Goal: Task Accomplishment & Management: Use online tool/utility

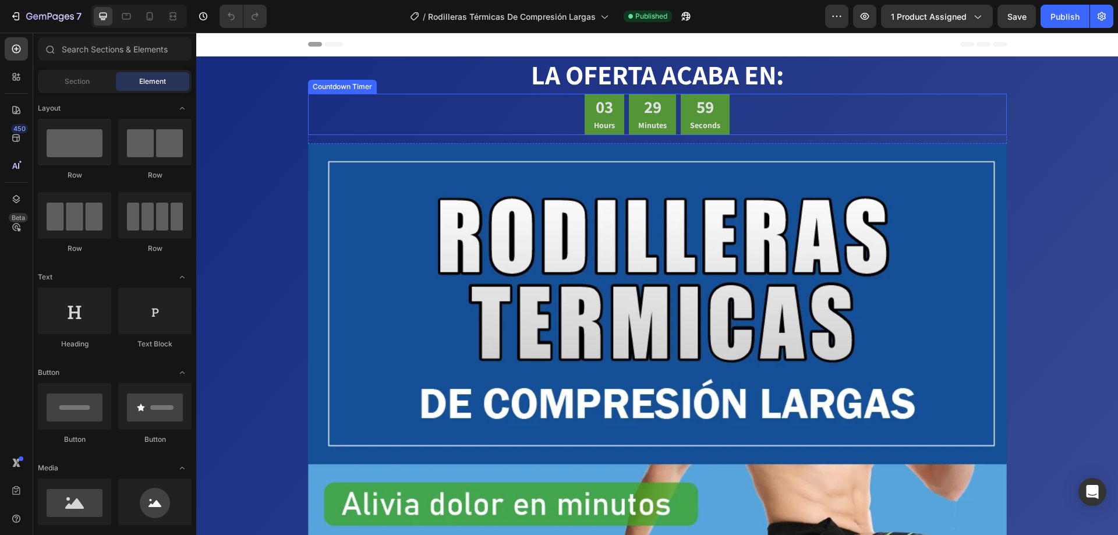
click at [518, 113] on div "03 Hours 29 Minutes 59 Seconds" at bounding box center [657, 114] width 699 height 41
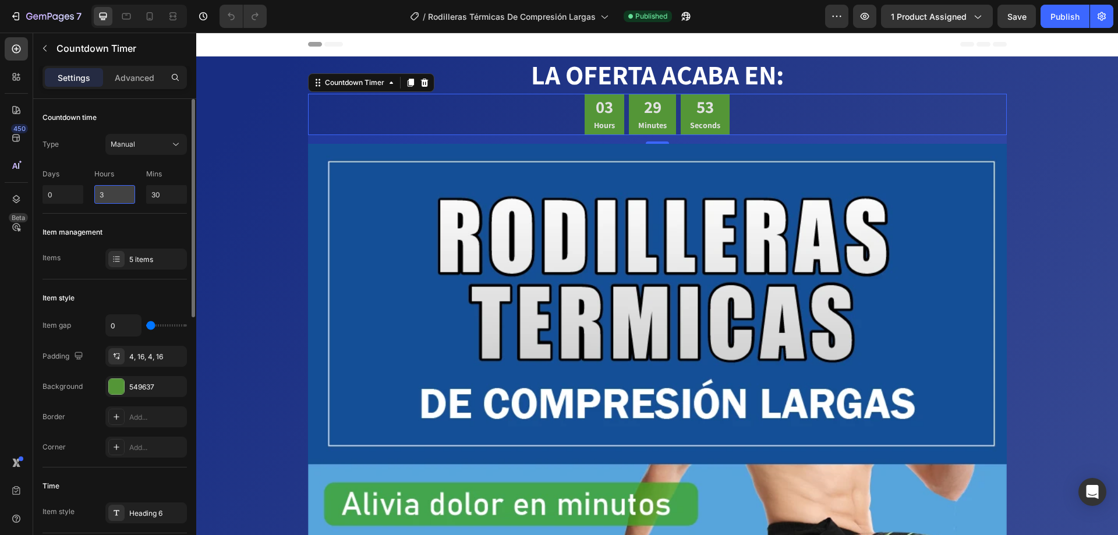
drag, startPoint x: 105, startPoint y: 198, endPoint x: 96, endPoint y: 199, distance: 9.3
click at [96, 199] on input "3" at bounding box center [114, 194] width 41 height 19
type input "15"
click at [156, 142] on div "Manual" at bounding box center [140, 144] width 59 height 10
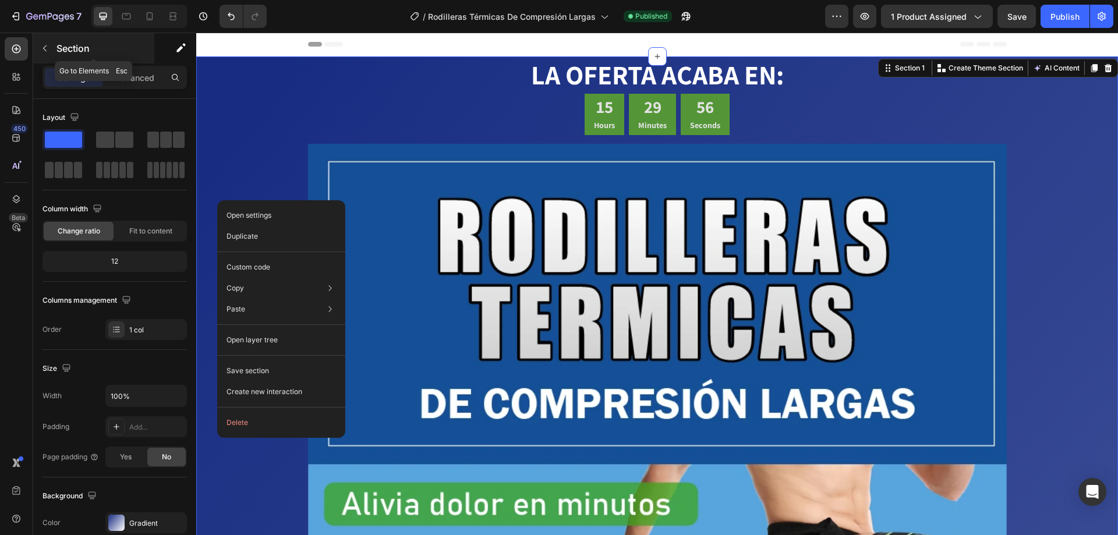
click at [45, 44] on icon "button" at bounding box center [44, 48] width 9 height 9
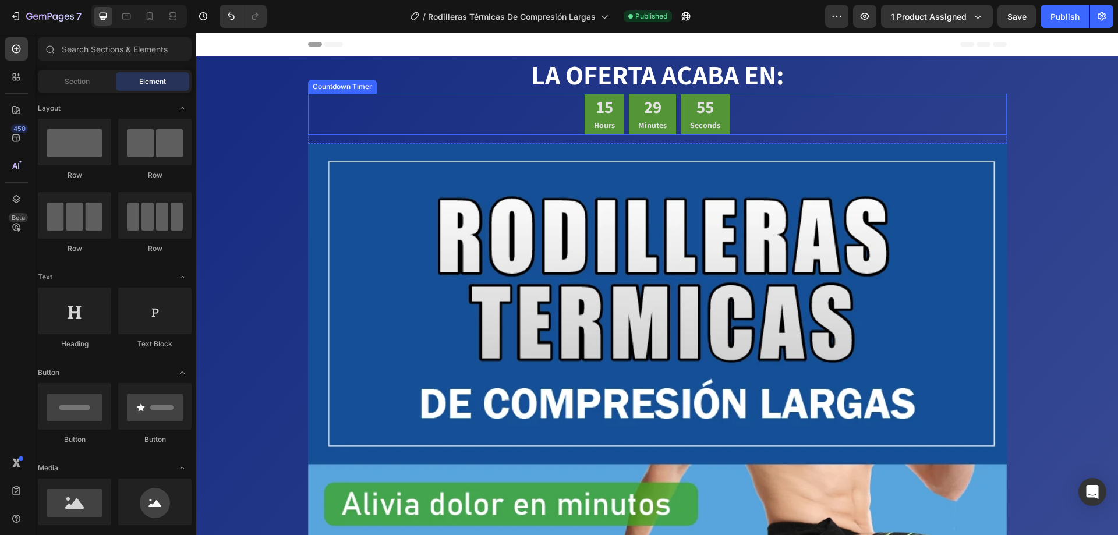
click at [563, 119] on div "15 Hours 29 Minutes 55 Seconds" at bounding box center [657, 114] width 699 height 41
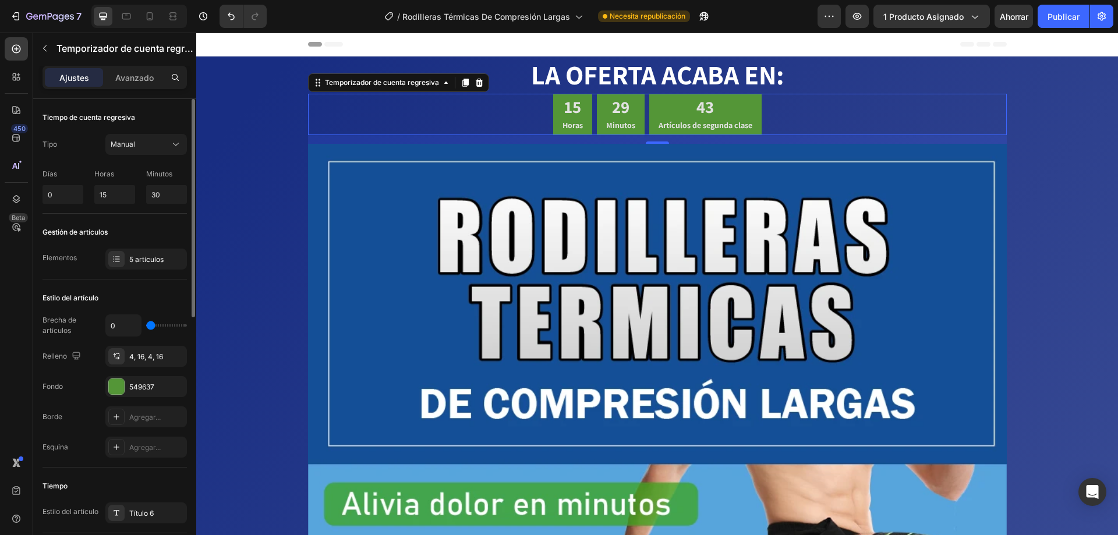
click at [162, 178] on font "Minutos" at bounding box center [159, 173] width 26 height 9
click at [106, 172] on font "Horas" at bounding box center [104, 173] width 20 height 9
click at [51, 178] on font "Días" at bounding box center [50, 173] width 15 height 9
click at [116, 176] on p "Horas" at bounding box center [114, 174] width 41 height 10
click at [172, 176] on font "Minutos" at bounding box center [159, 173] width 26 height 9
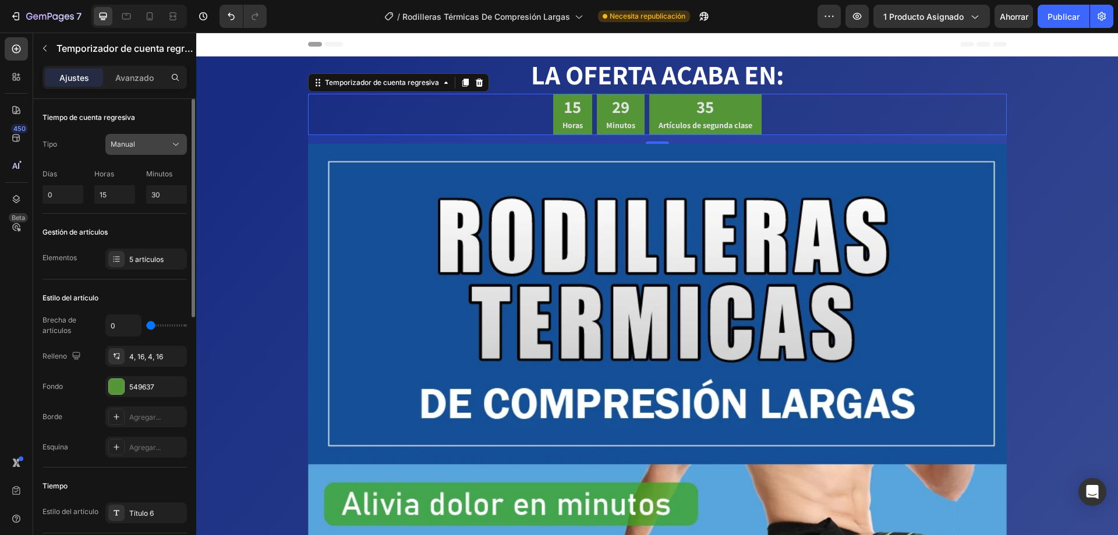
click at [150, 144] on div "Manual" at bounding box center [140, 144] width 59 height 10
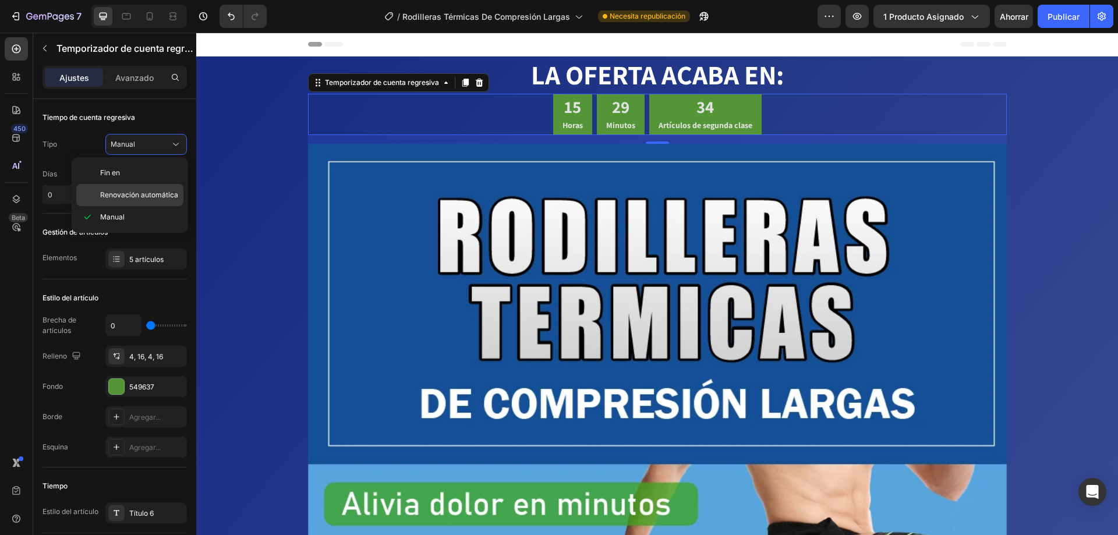
click at [150, 186] on div "Renovación automática" at bounding box center [129, 195] width 107 height 22
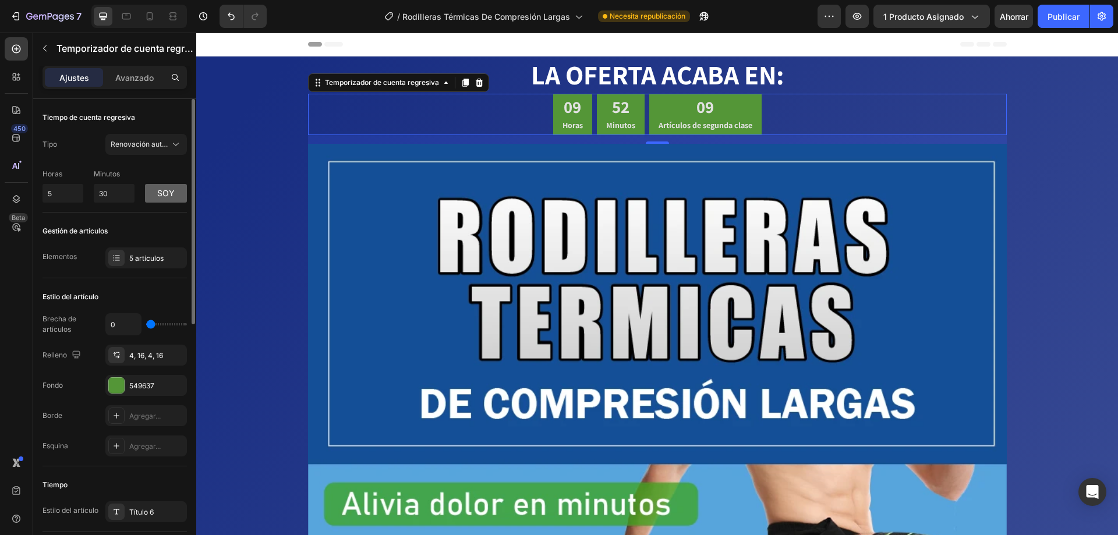
click at [168, 189] on button "soy" at bounding box center [166, 193] width 42 height 19
click at [168, 192] on font "p.m" at bounding box center [165, 193] width 15 height 10
click at [144, 358] on font "4, 16, 4, 16" at bounding box center [146, 355] width 34 height 9
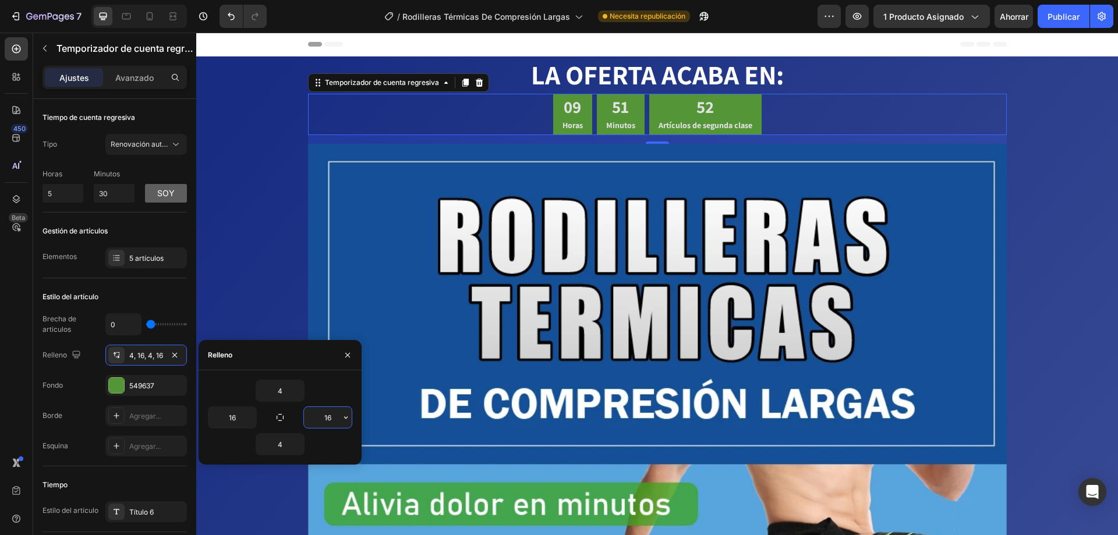
click at [334, 416] on input "16" at bounding box center [328, 417] width 48 height 21
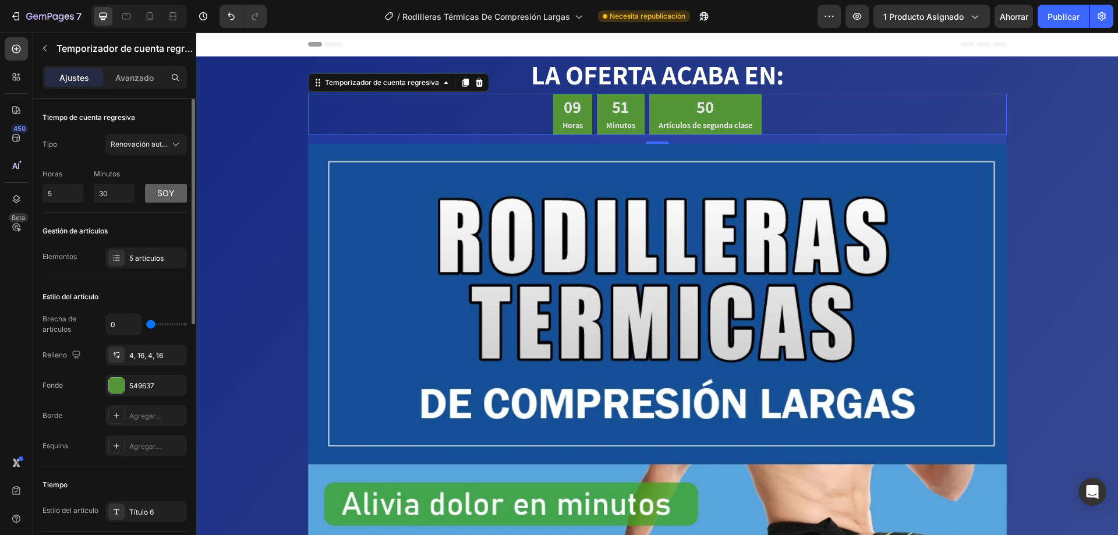
click at [162, 287] on div "Estilo del artículo Brecha de artículos 0 Relleno 4, 16, 4, 16 Fondo 549637 Bor…" at bounding box center [115, 372] width 144 height 188
click at [116, 258] on icon at bounding box center [117, 257] width 5 height 1
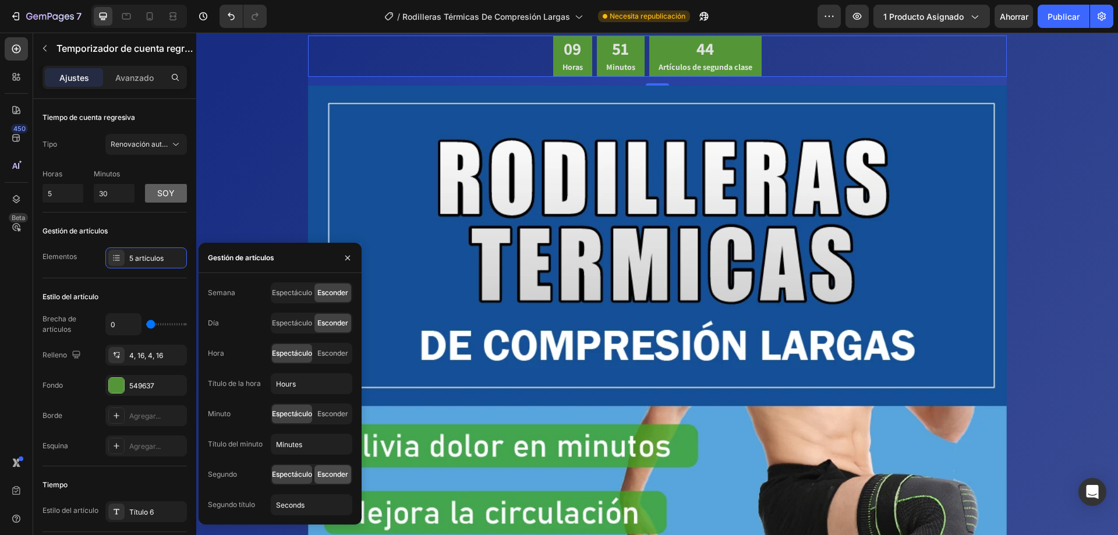
scroll to position [116, 0]
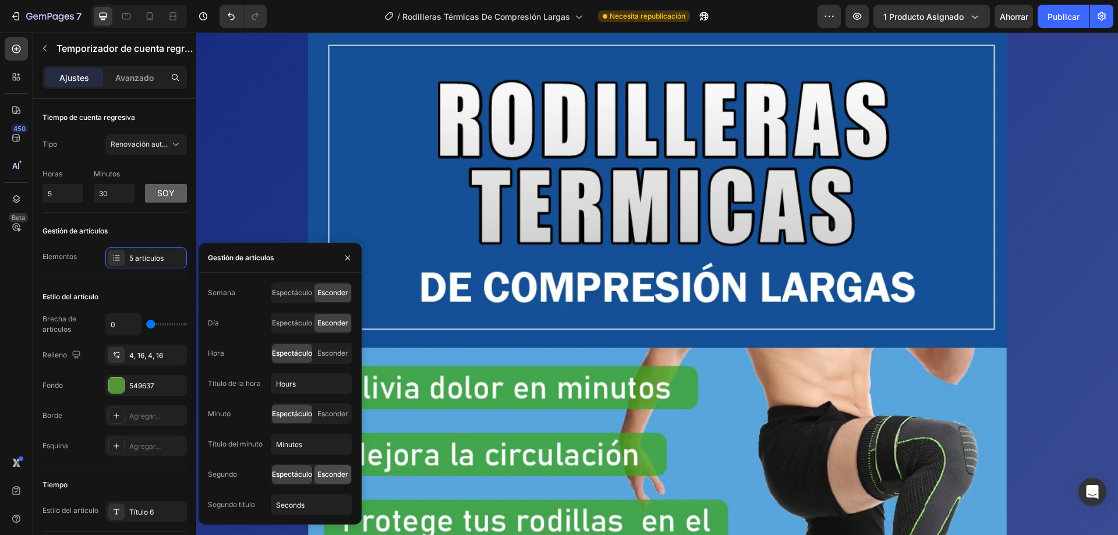
click at [334, 476] on font "Esconder" at bounding box center [332, 474] width 31 height 9
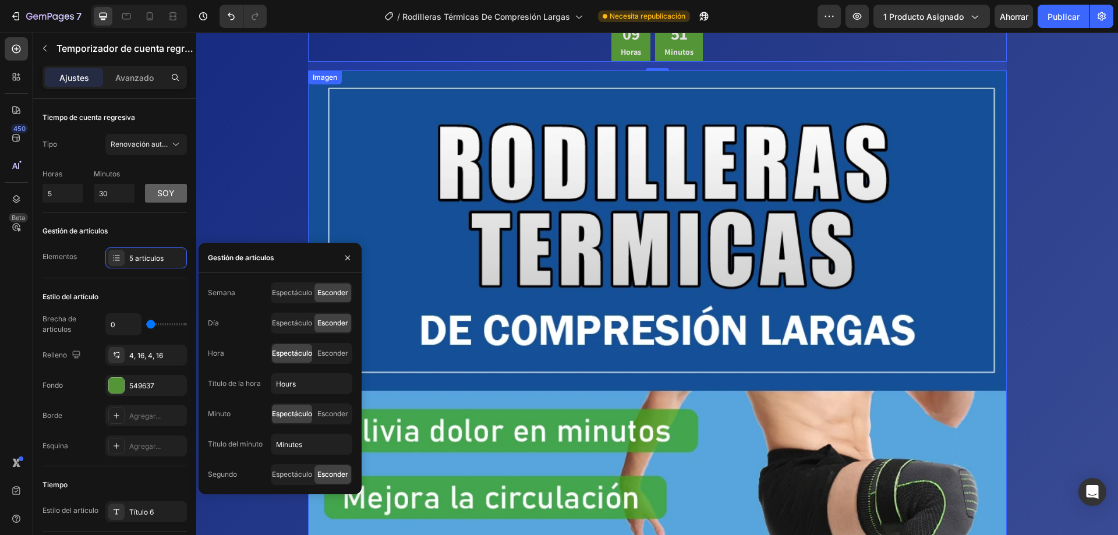
scroll to position [0, 0]
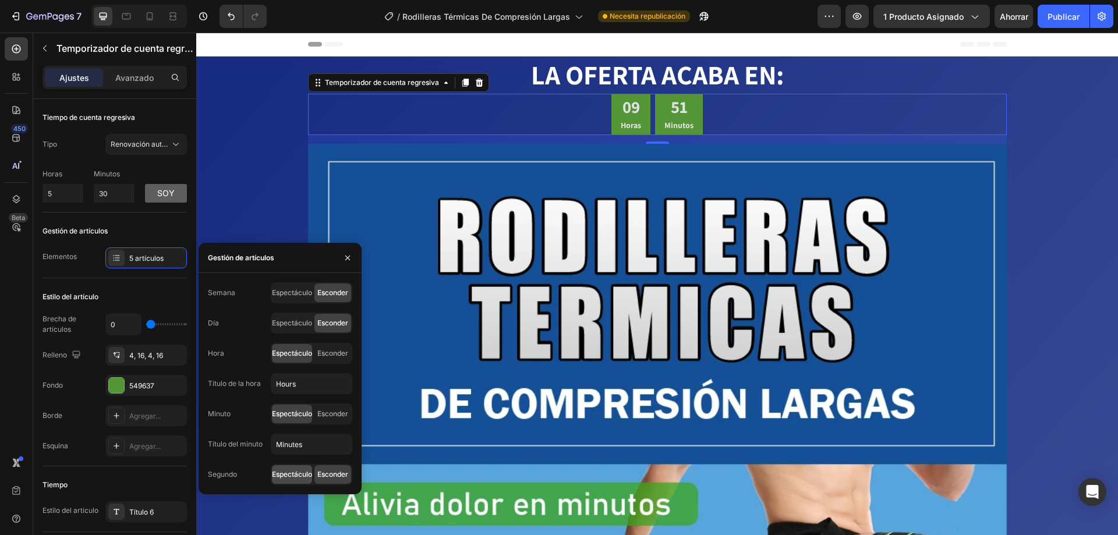
click at [285, 476] on font "Espectáculo" at bounding box center [292, 474] width 40 height 9
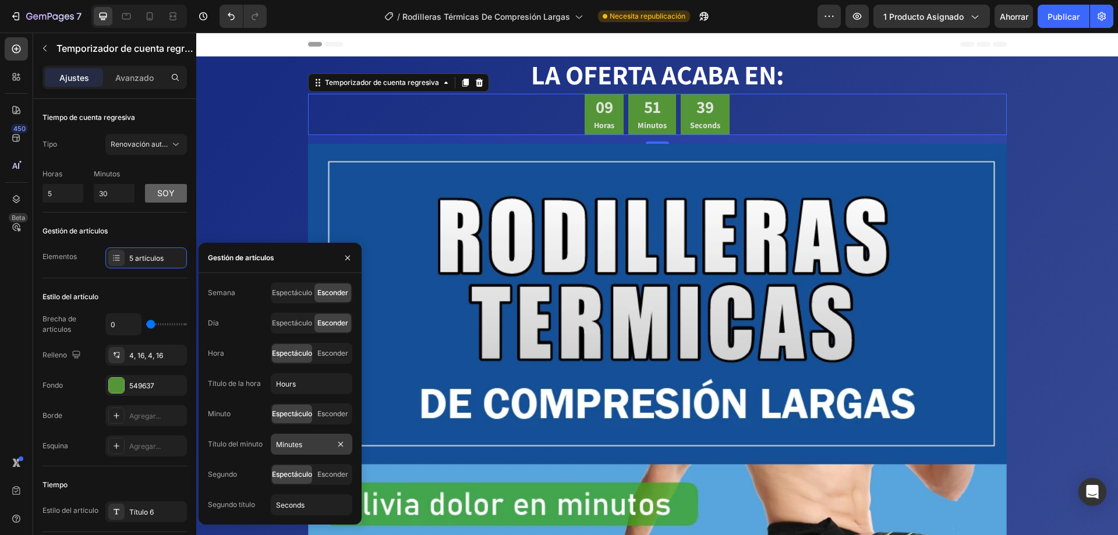
scroll to position [58, 0]
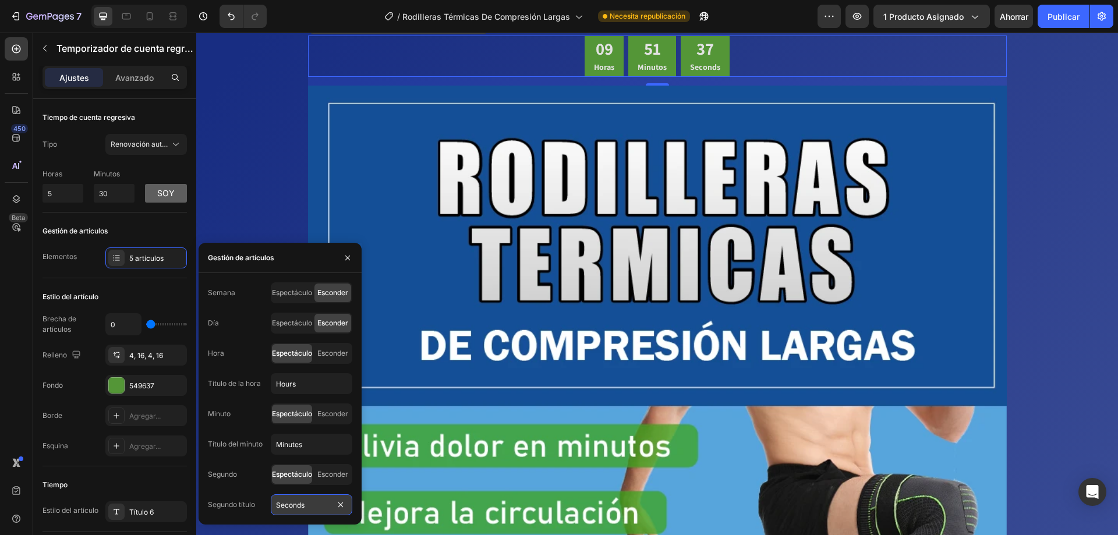
click at [306, 505] on input "Seconds" at bounding box center [312, 504] width 82 height 21
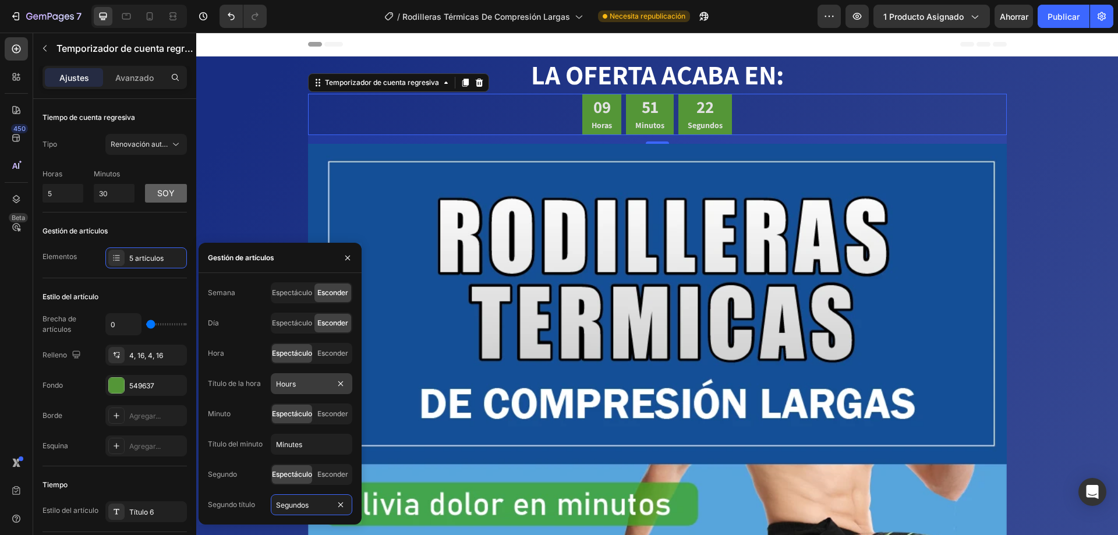
type input "Segundos"
click at [331, 386] on input "Hours" at bounding box center [312, 383] width 82 height 21
type input "Hora"
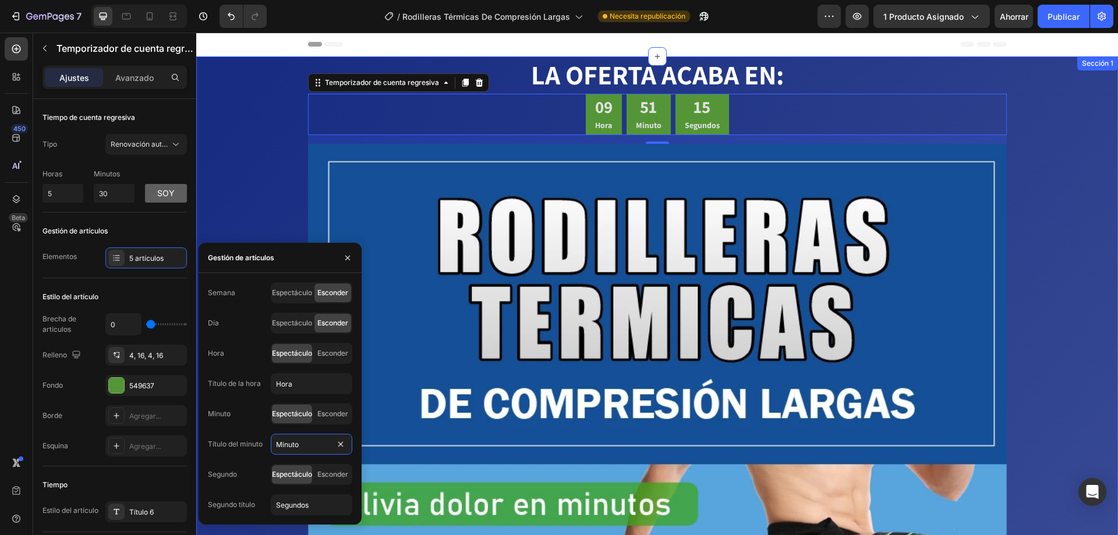
type input "Minutos"
click at [1064, 18] on font "Publicar" at bounding box center [1064, 17] width 32 height 10
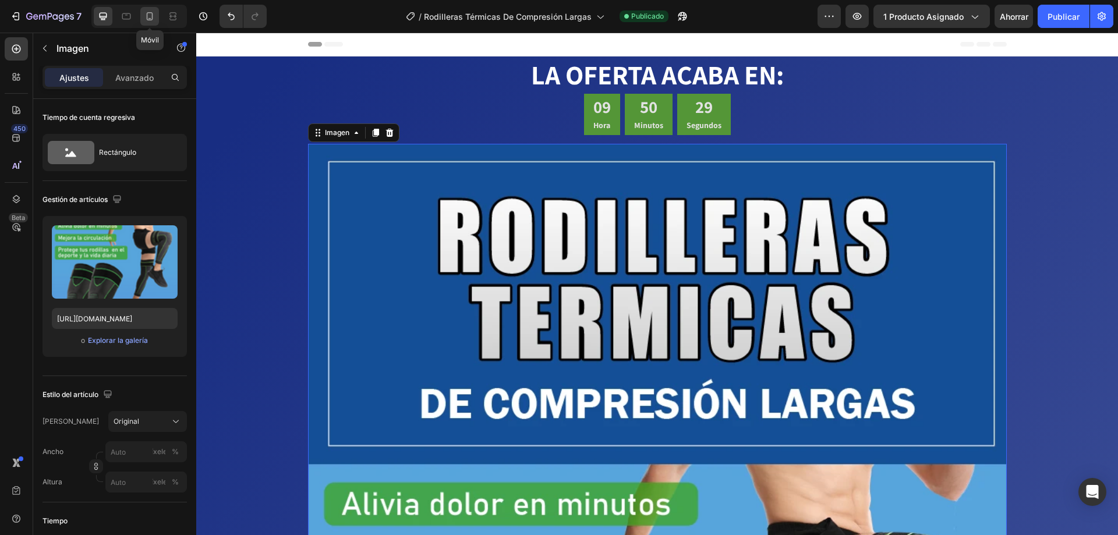
click at [150, 11] on icon at bounding box center [150, 16] width 12 height 12
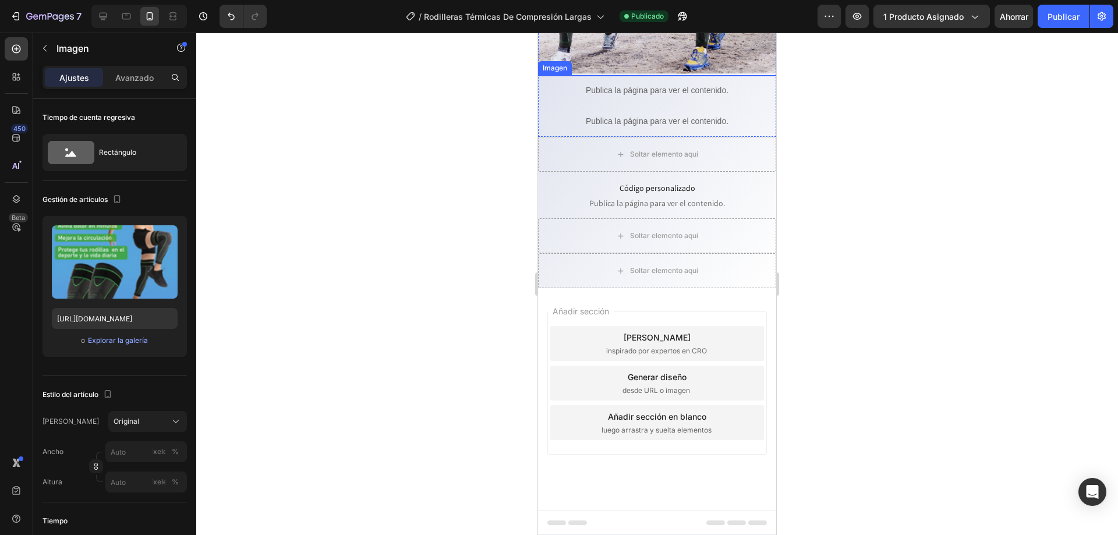
scroll to position [3669, 0]
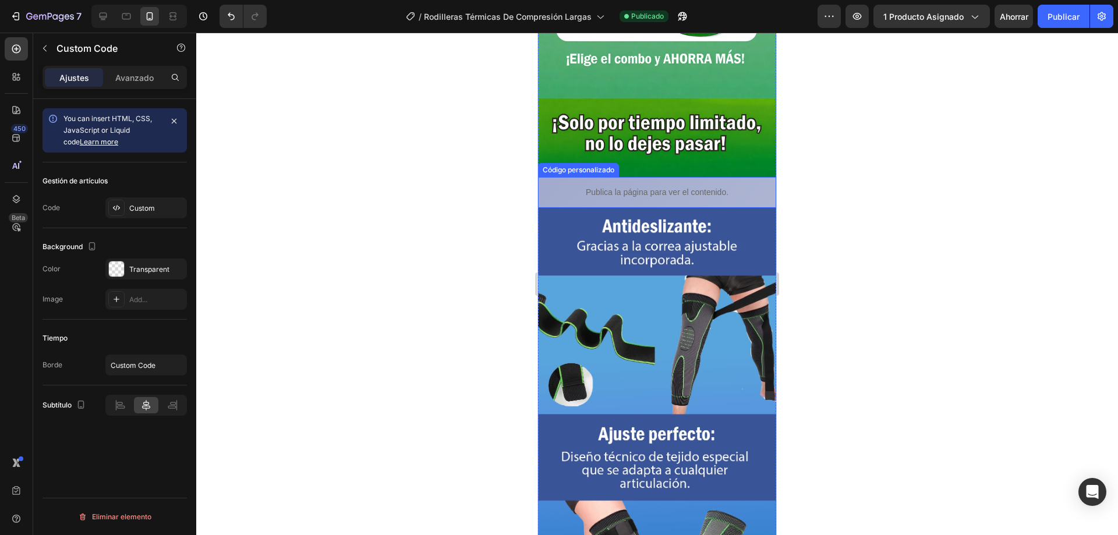
click at [550, 186] on p "Publica la página para ver el contenido." at bounding box center [657, 192] width 238 height 12
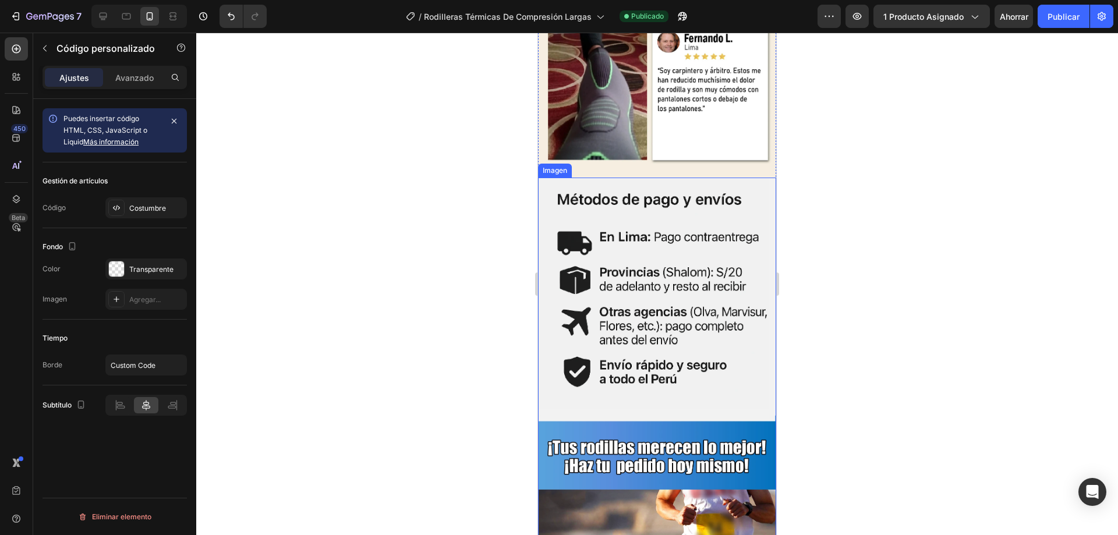
scroll to position [4951, 0]
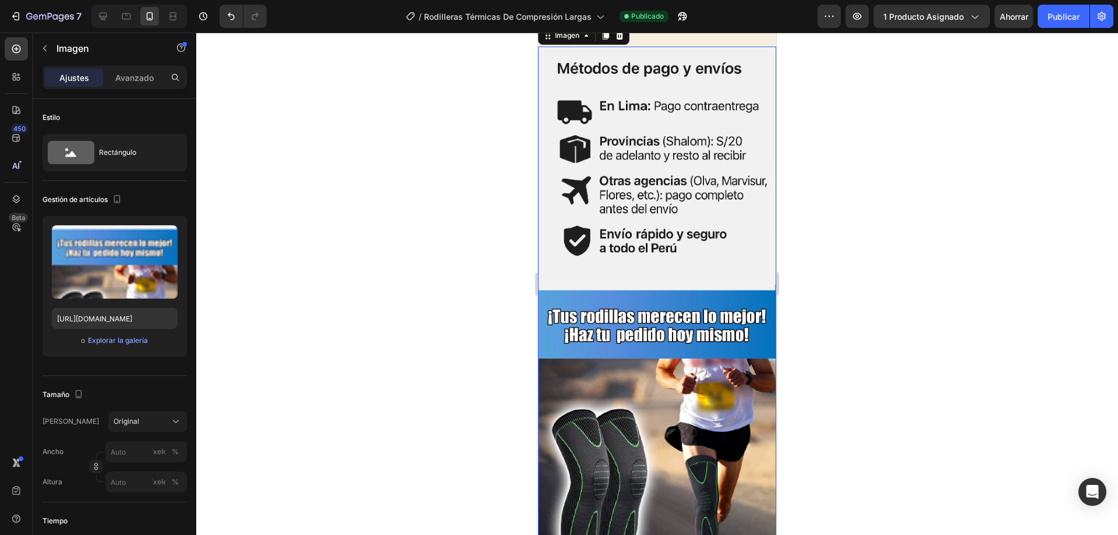
scroll to position [5009, 0]
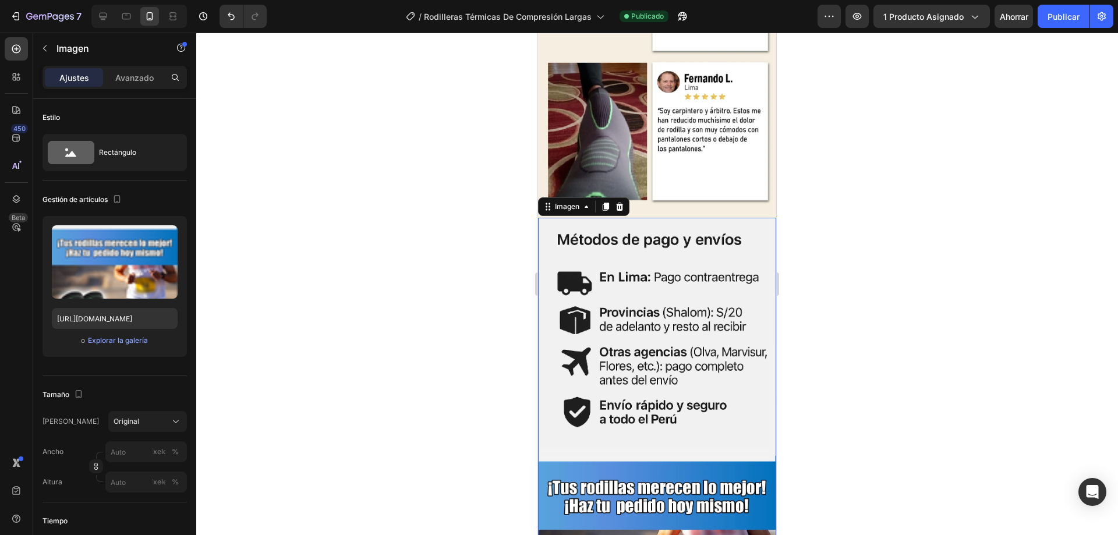
scroll to position [5184, 0]
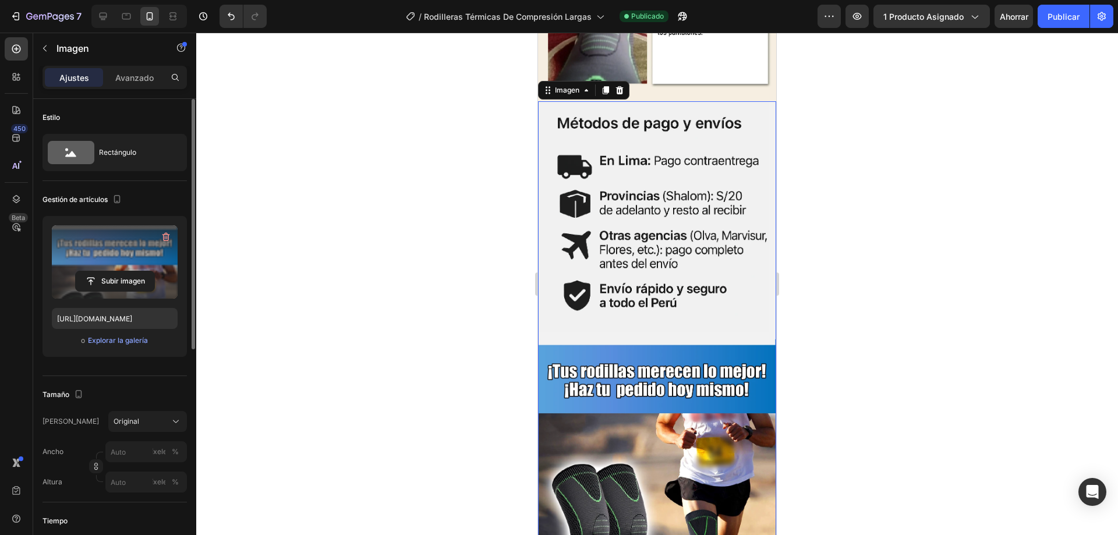
click at [141, 252] on label at bounding box center [115, 261] width 126 height 73
click at [141, 271] on input "file" at bounding box center [115, 281] width 79 height 20
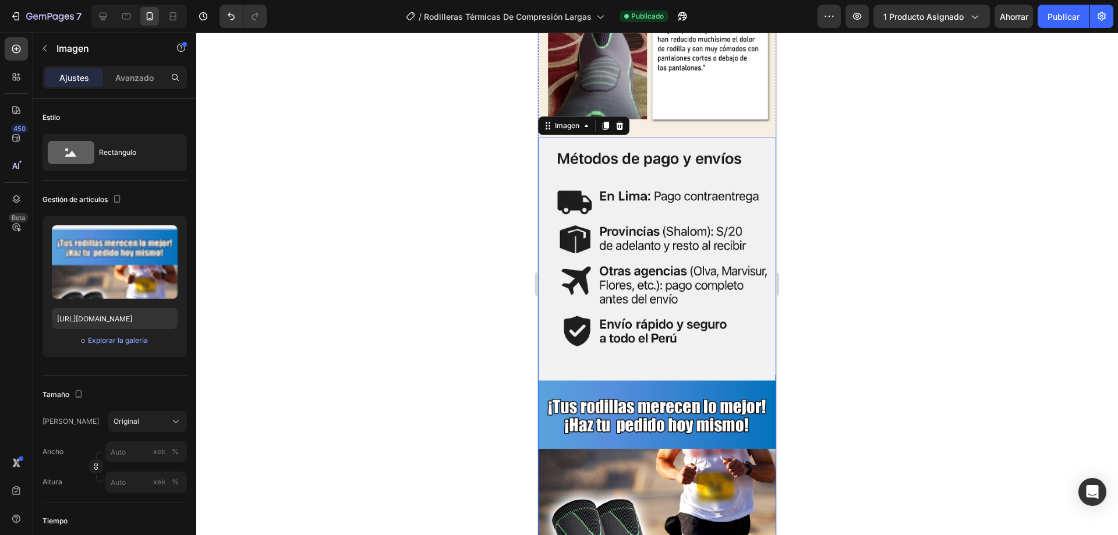
scroll to position [5125, 0]
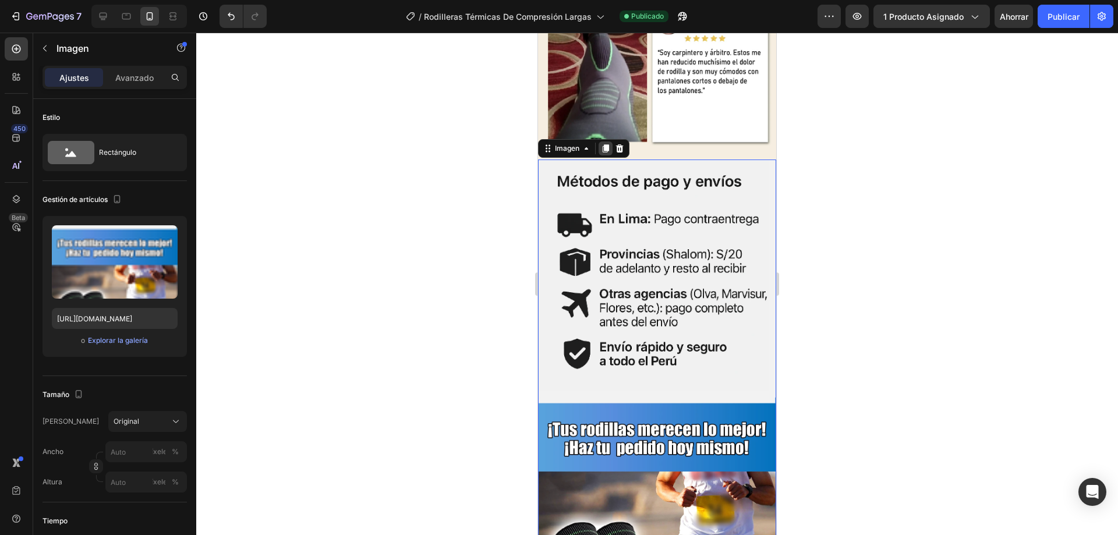
click at [606, 145] on icon at bounding box center [606, 149] width 6 height 8
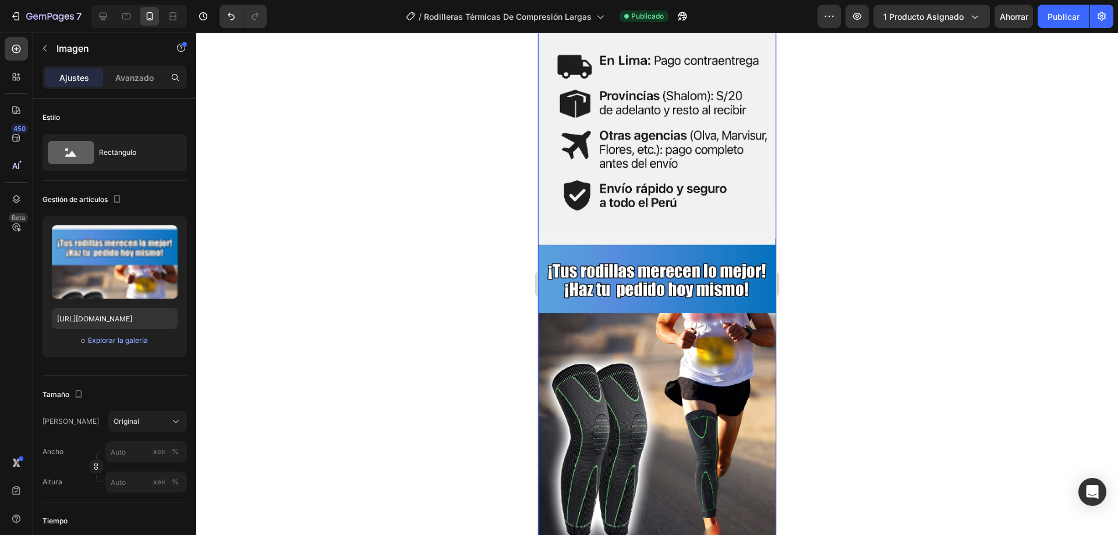
click at [603, 238] on img at bounding box center [657, 307] width 238 height 612
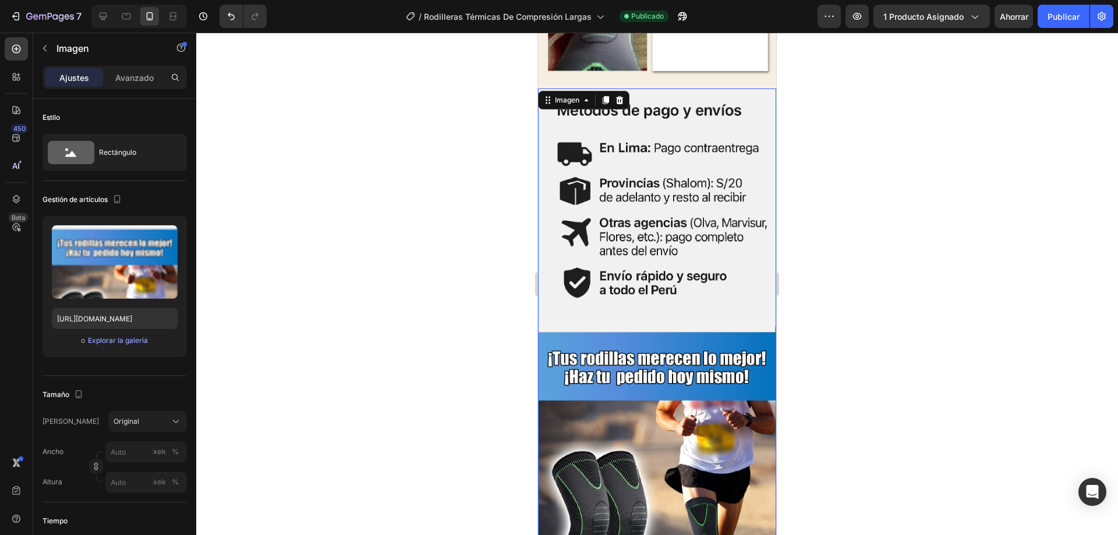
scroll to position [5109, 0]
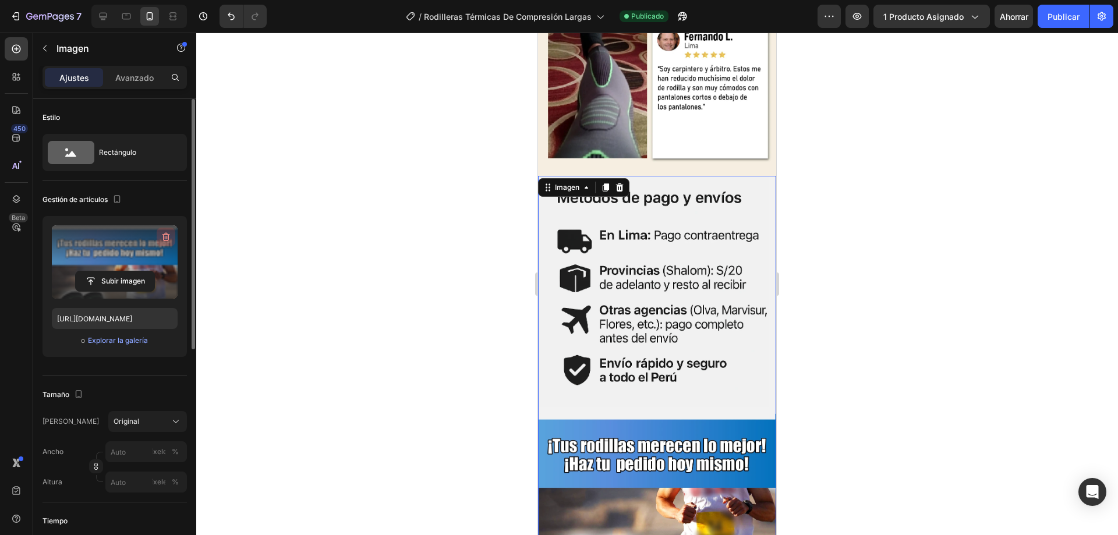
click at [164, 235] on icon "button" at bounding box center [166, 237] width 12 height 12
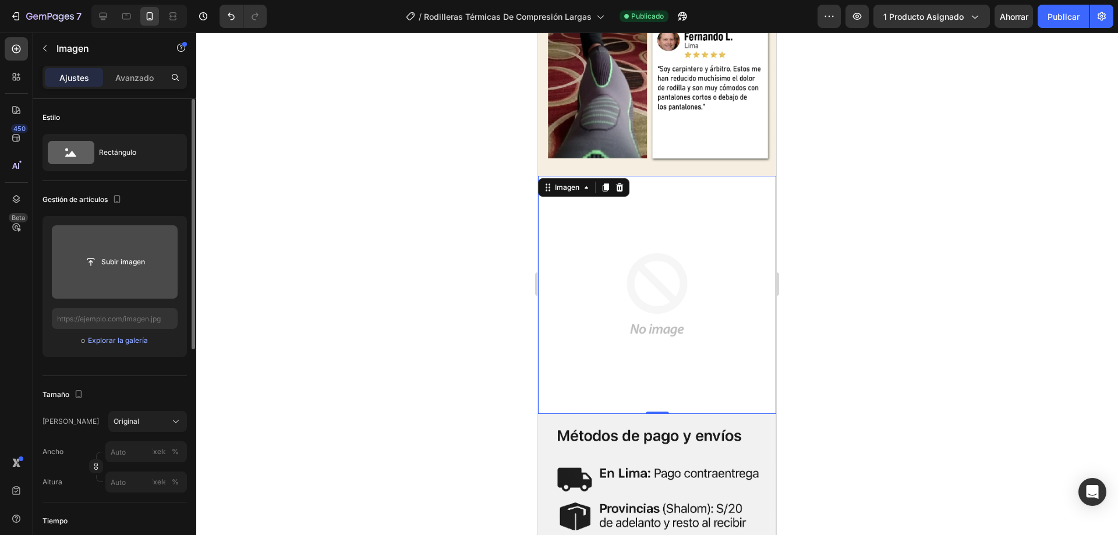
click at [114, 263] on input "file" at bounding box center [115, 262] width 79 height 20
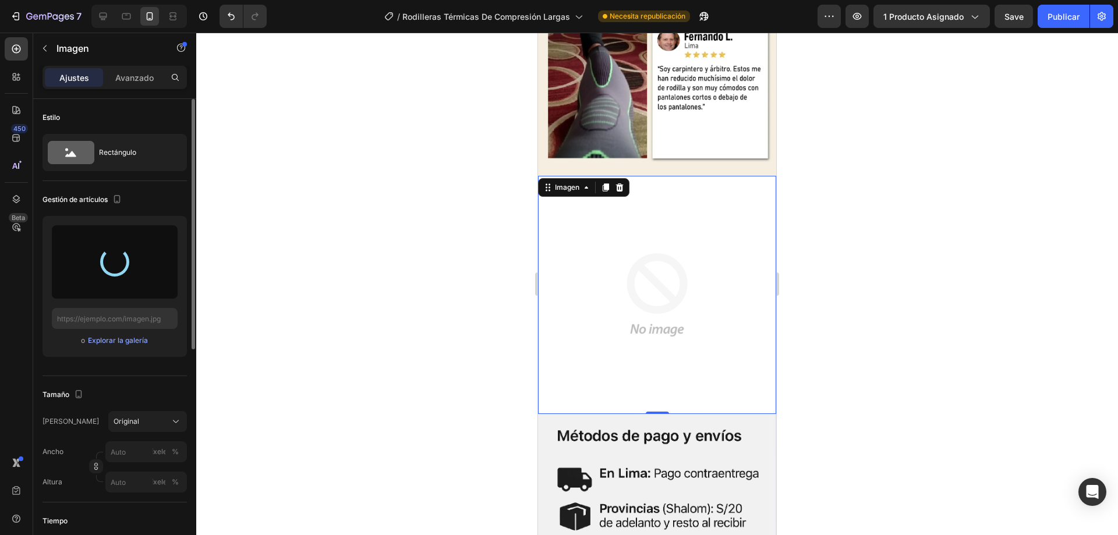
scroll to position [5167, 0]
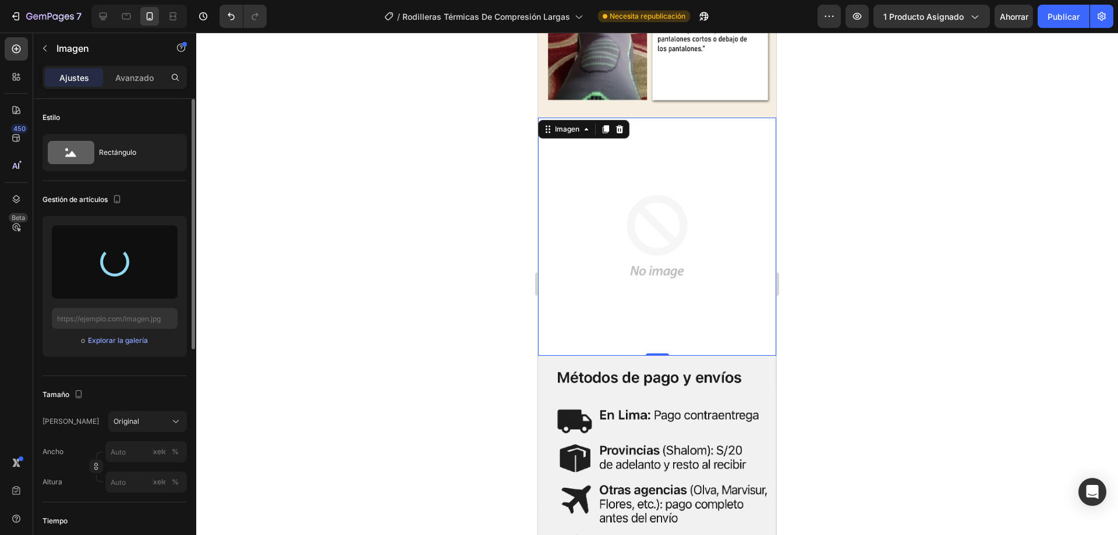
type input "[URL][DOMAIN_NAME]"
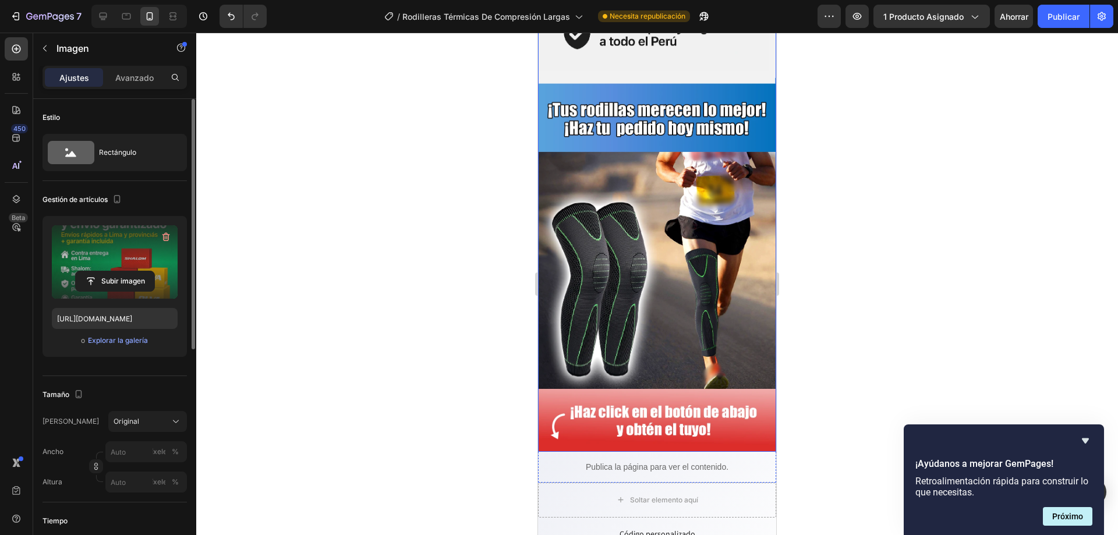
scroll to position [5692, 0]
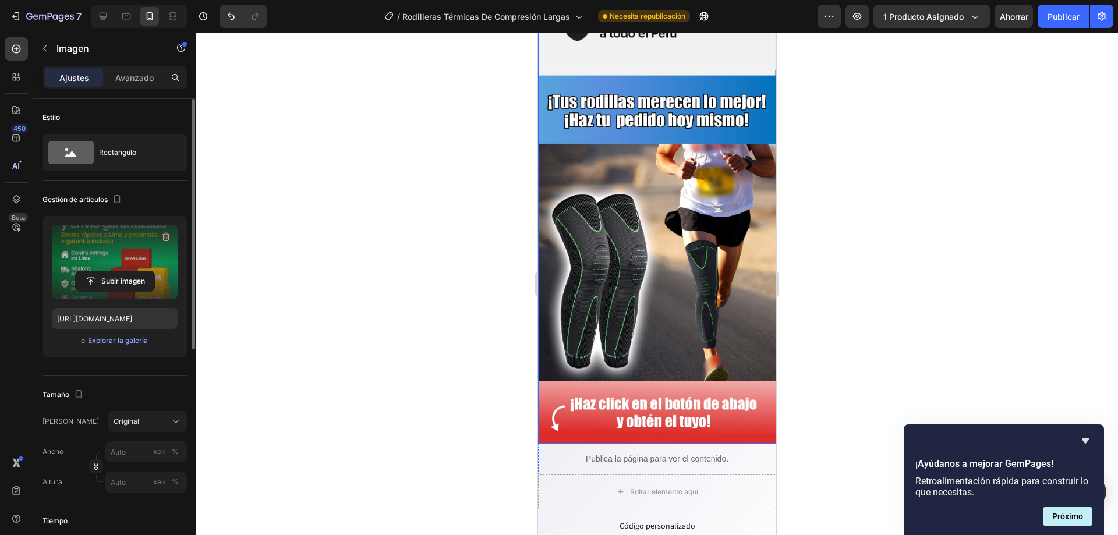
click at [596, 280] on img at bounding box center [657, 138] width 238 height 612
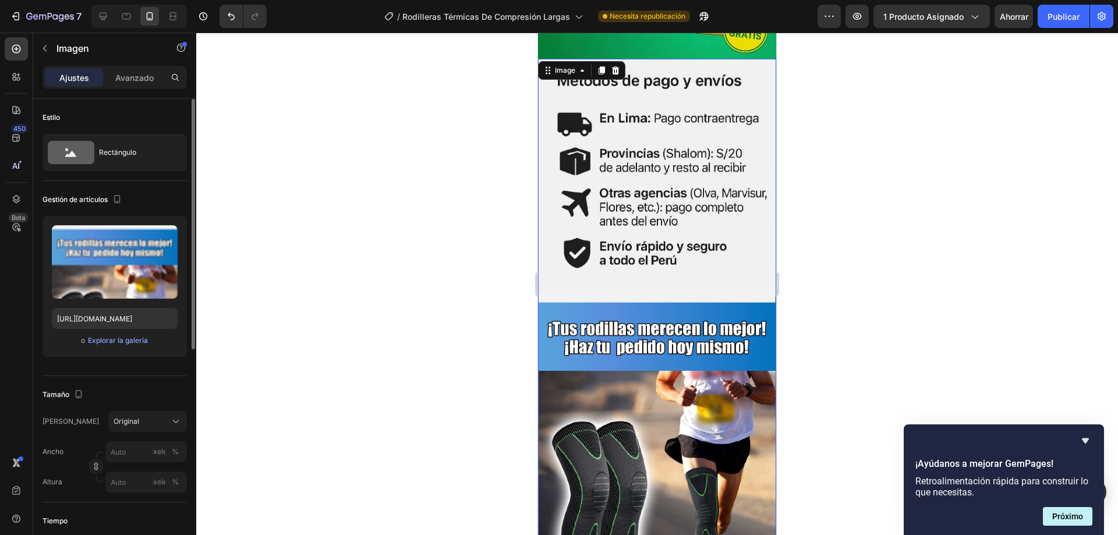
scroll to position [5459, 0]
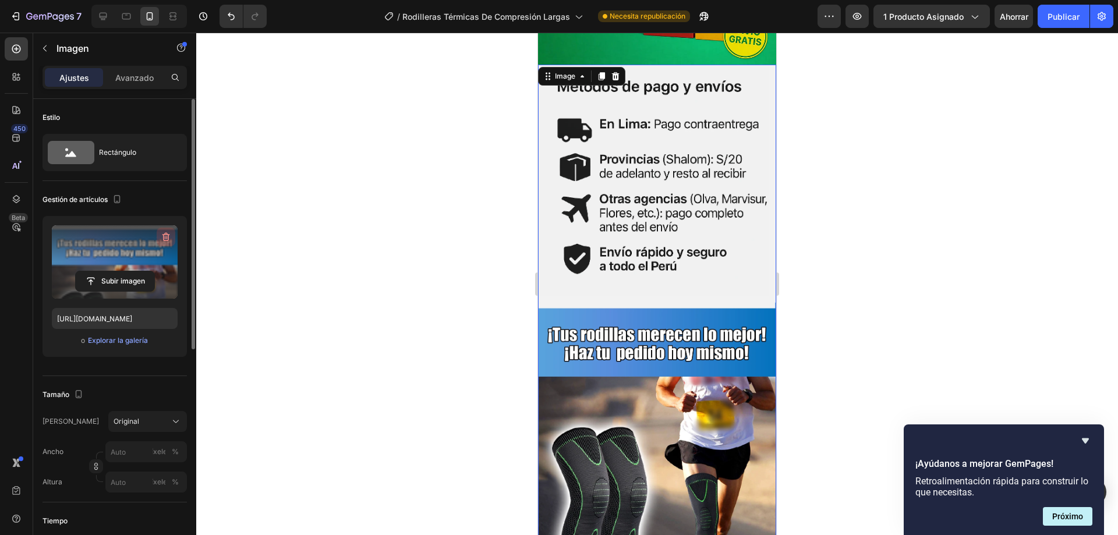
click at [164, 236] on icon "button" at bounding box center [166, 237] width 8 height 9
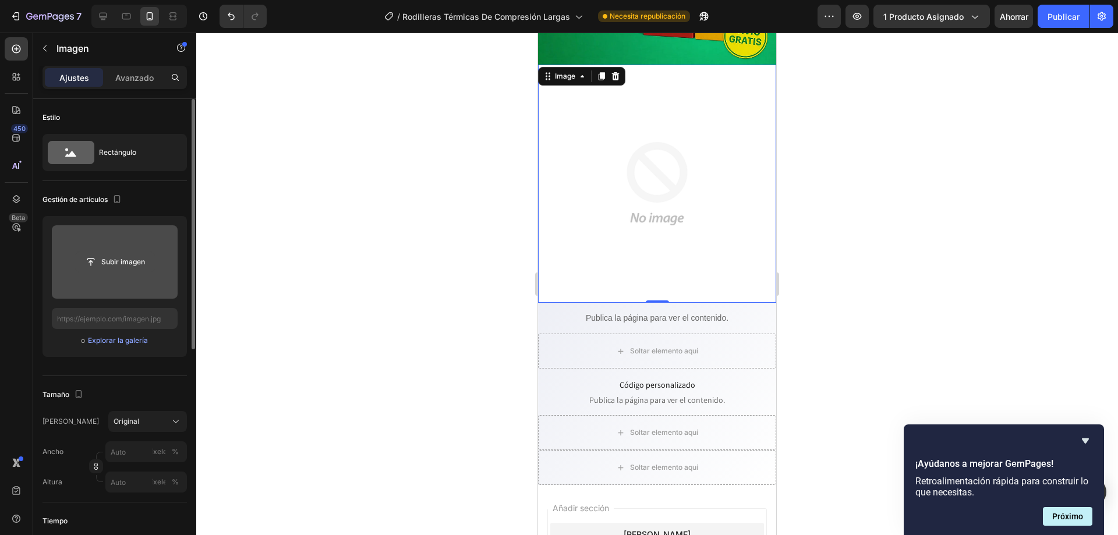
click at [122, 259] on input "file" at bounding box center [115, 262] width 79 height 20
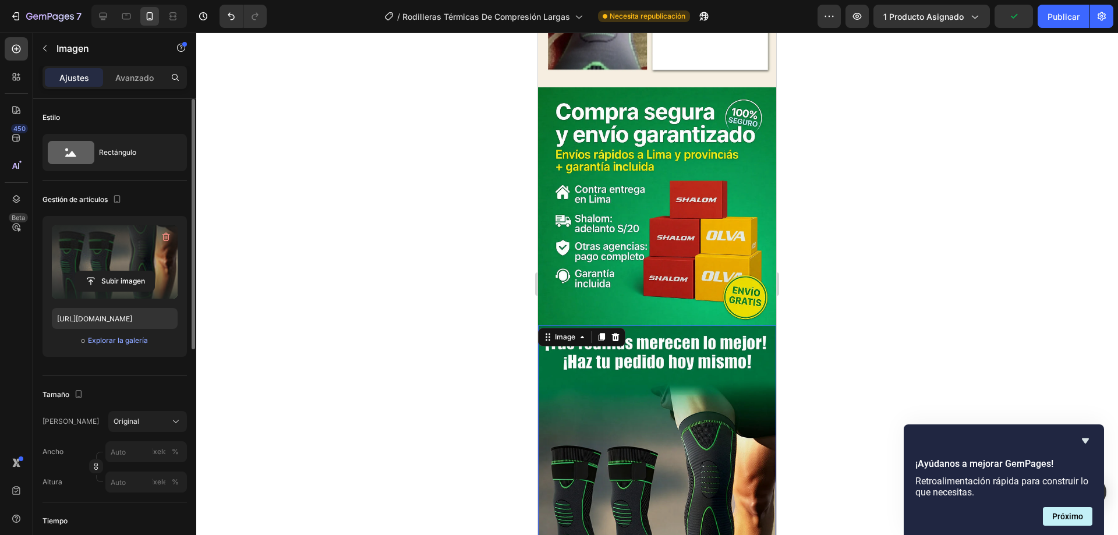
scroll to position [5342, 0]
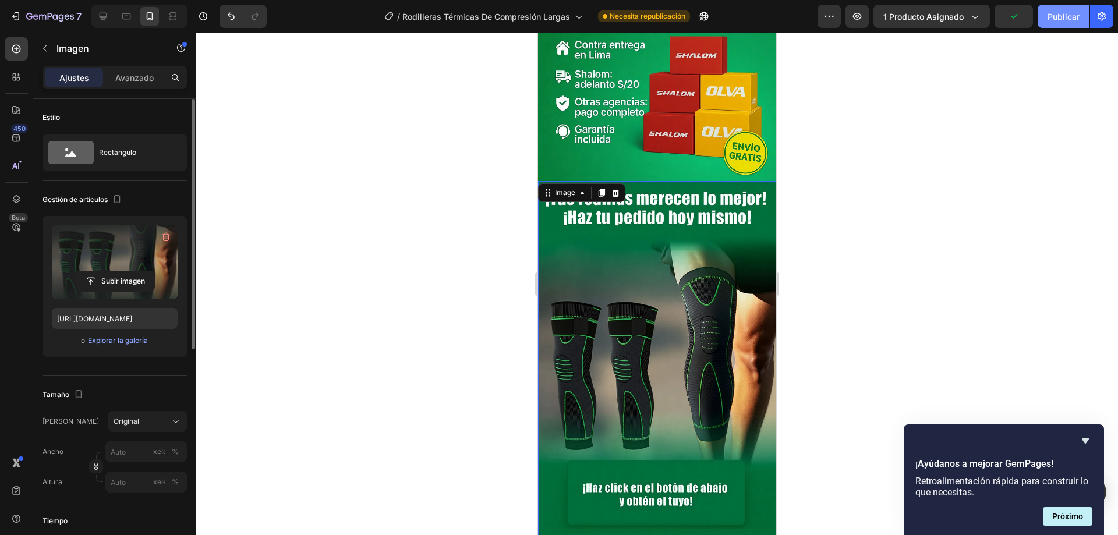
click at [1086, 12] on button "Publicar" at bounding box center [1064, 16] width 52 height 23
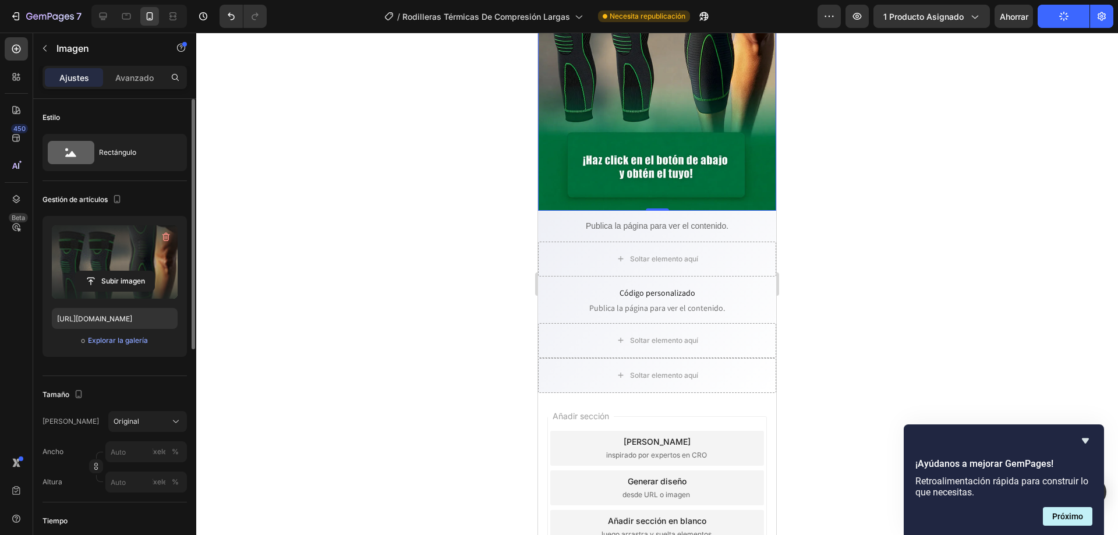
scroll to position [5352, 0]
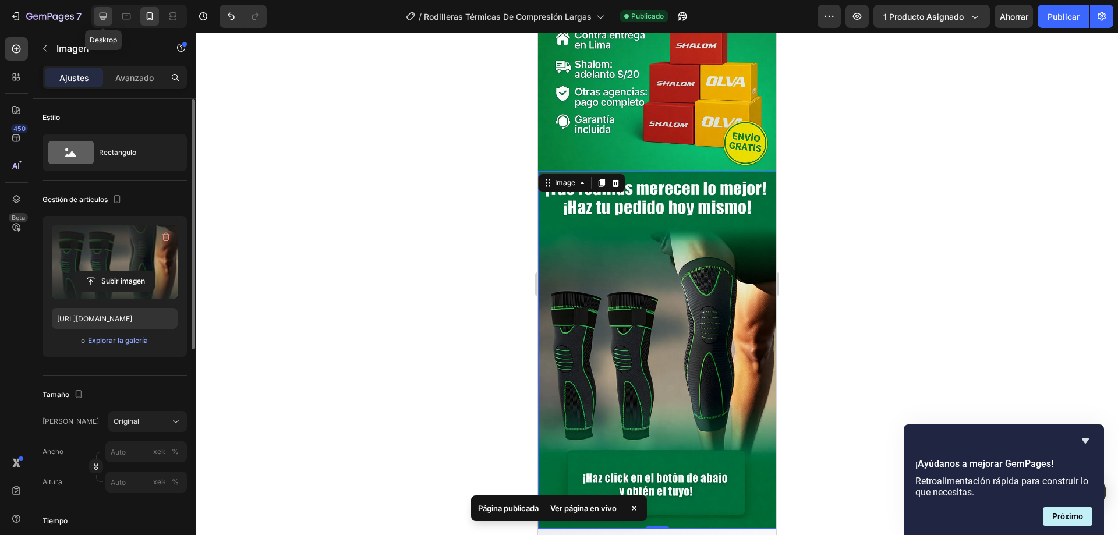
click at [104, 16] on icon at bounding box center [104, 17] width 8 height 8
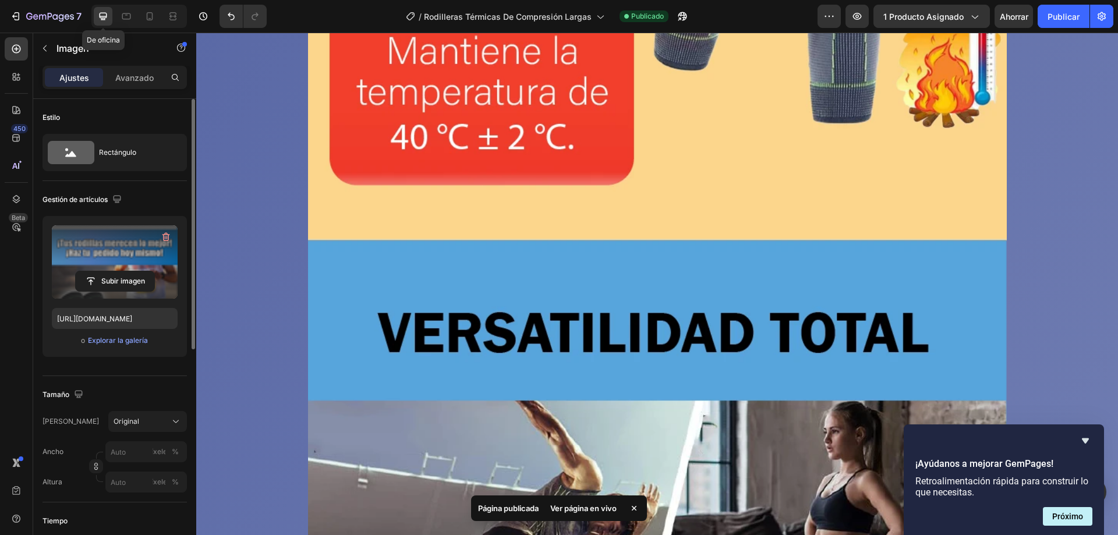
type input "[URL][DOMAIN_NAME]"
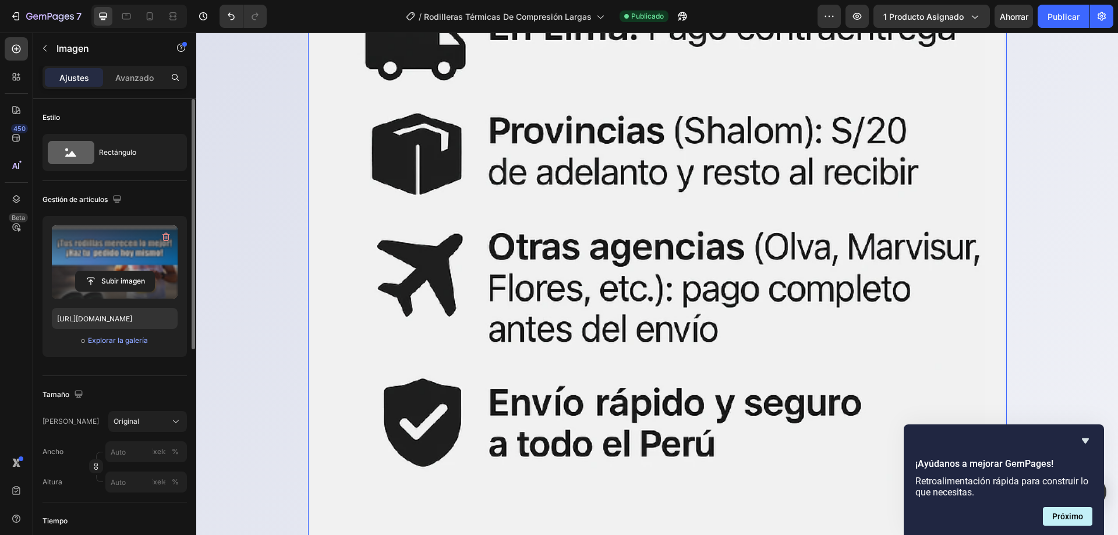
scroll to position [17130, 0]
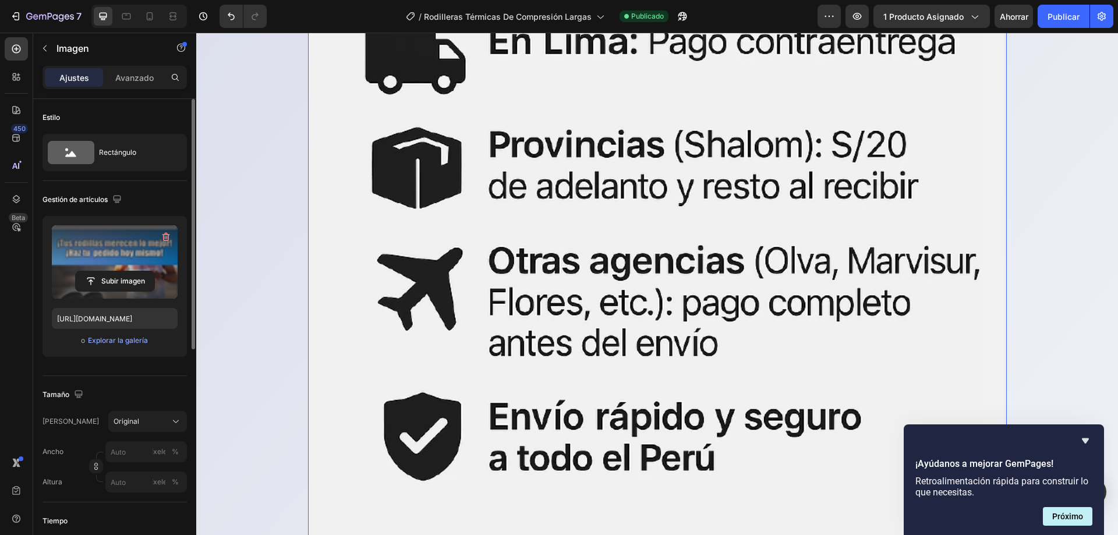
scroll to position [17189, 0]
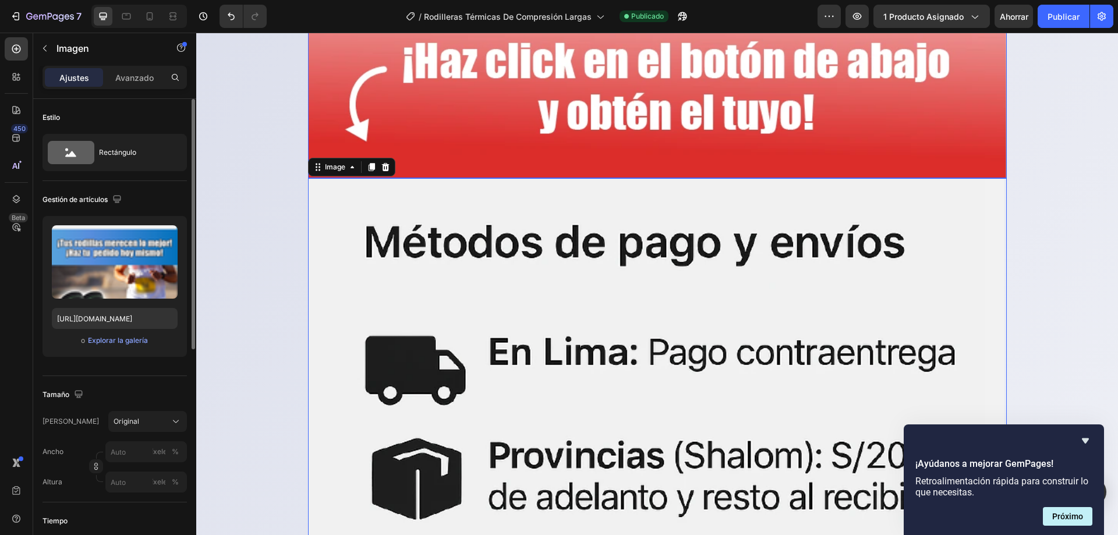
scroll to position [18750, 0]
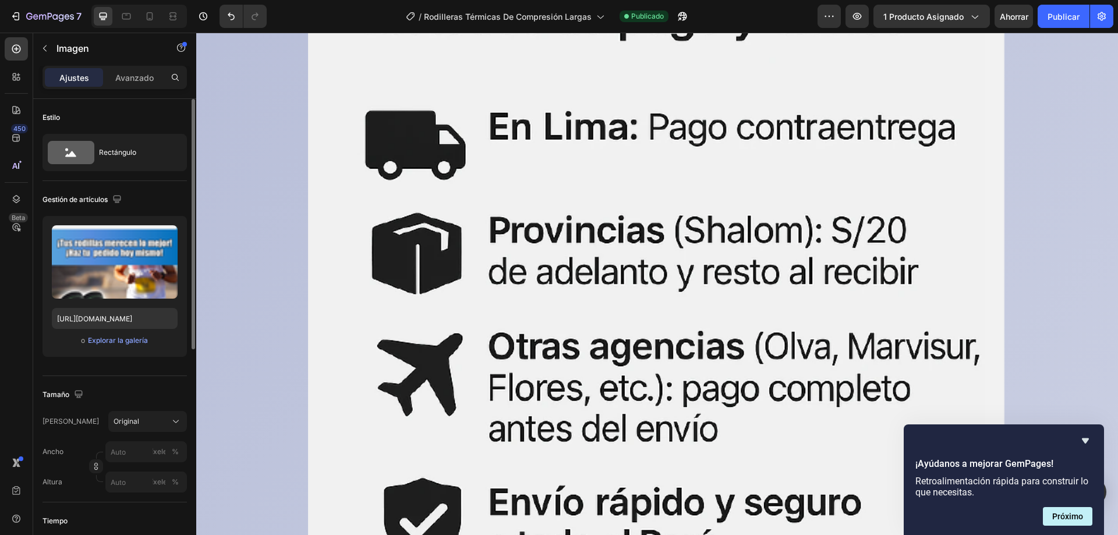
scroll to position [15372, 0]
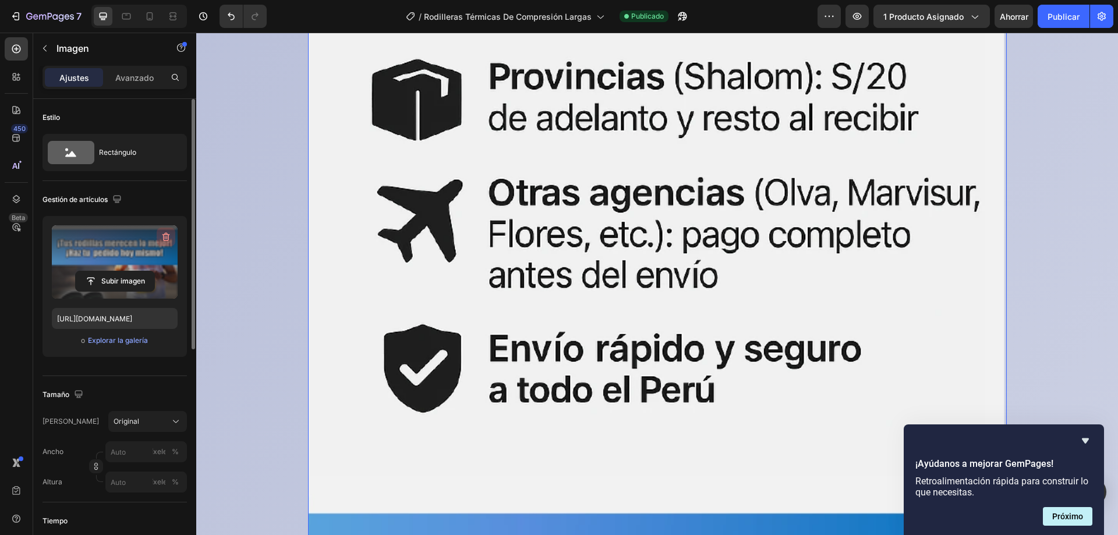
click at [164, 236] on icon "button" at bounding box center [166, 237] width 8 height 9
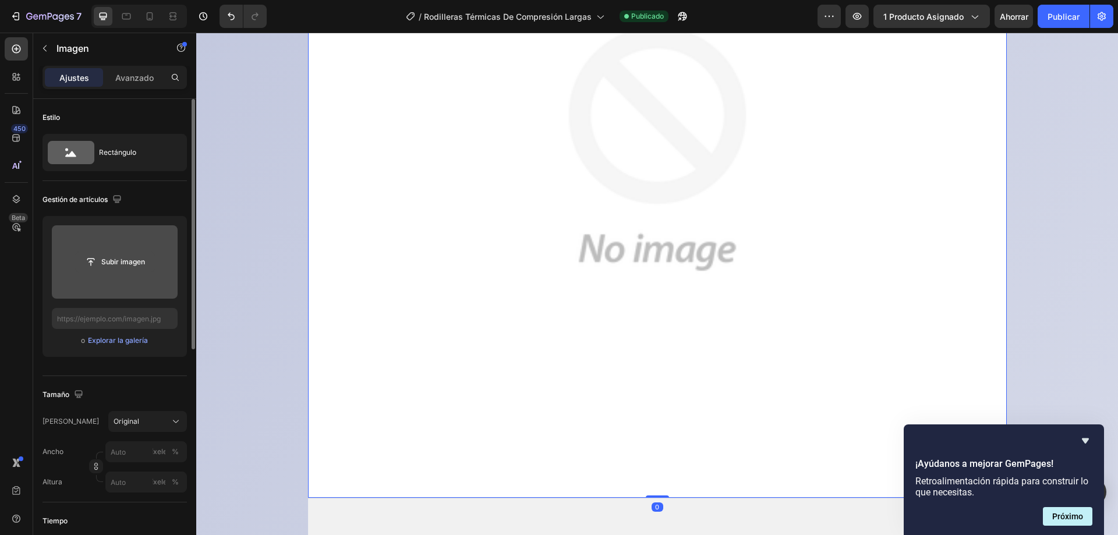
click at [121, 264] on input "file" at bounding box center [115, 262] width 79 height 20
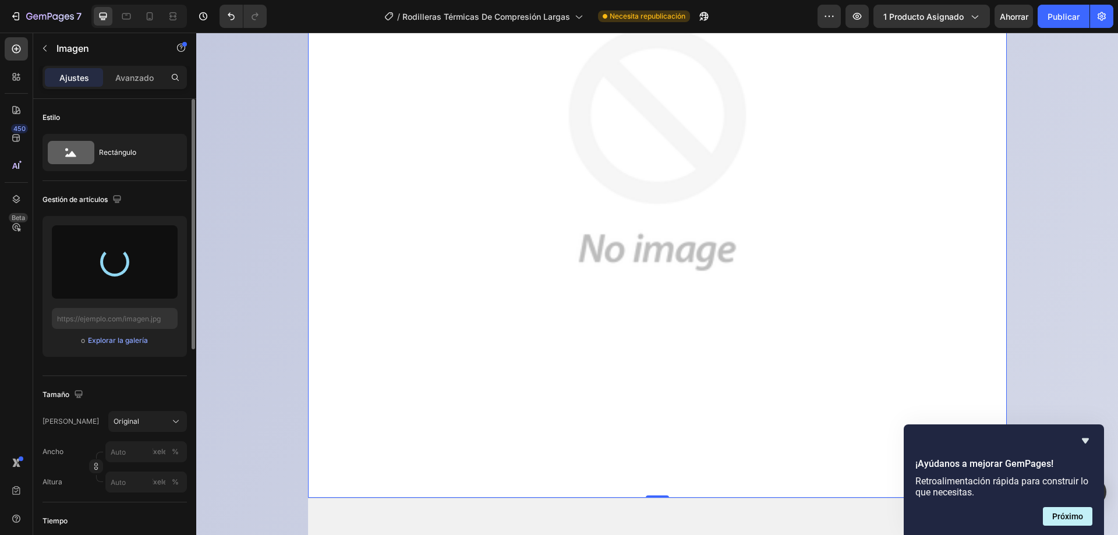
type input "[URL][DOMAIN_NAME]"
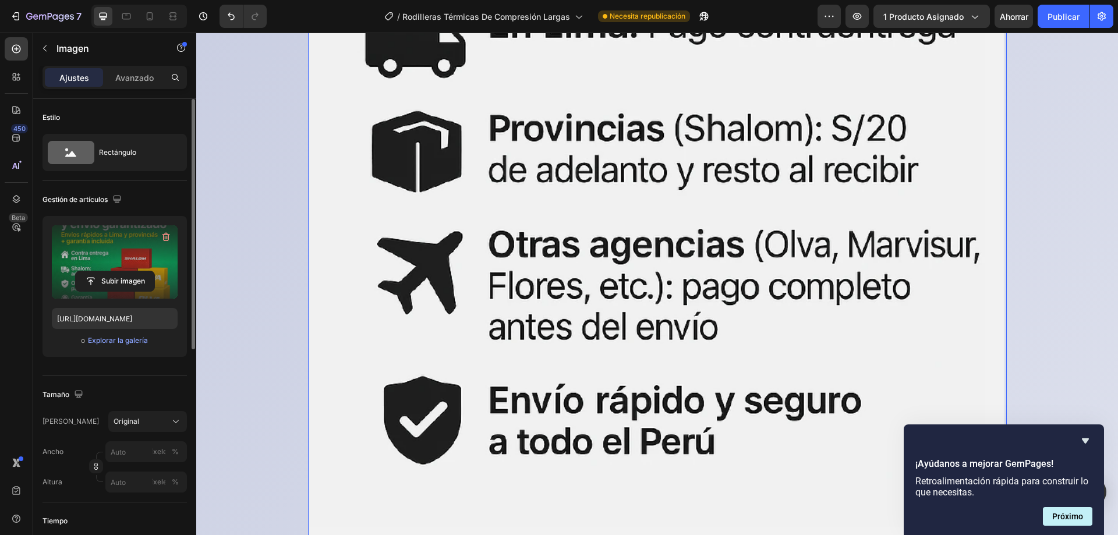
scroll to position [16187, 0]
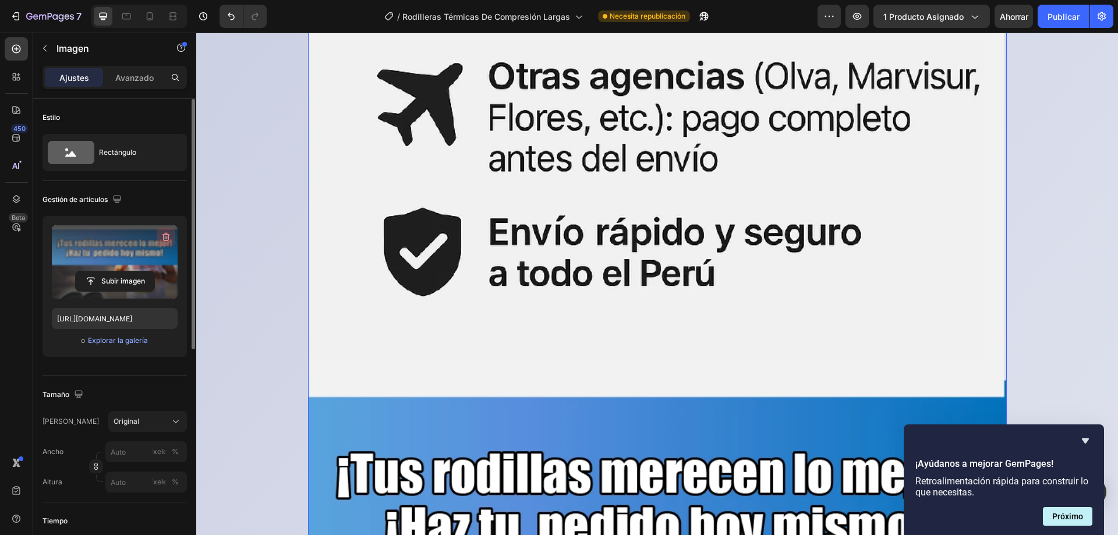
click at [159, 238] on button "button" at bounding box center [166, 237] width 19 height 19
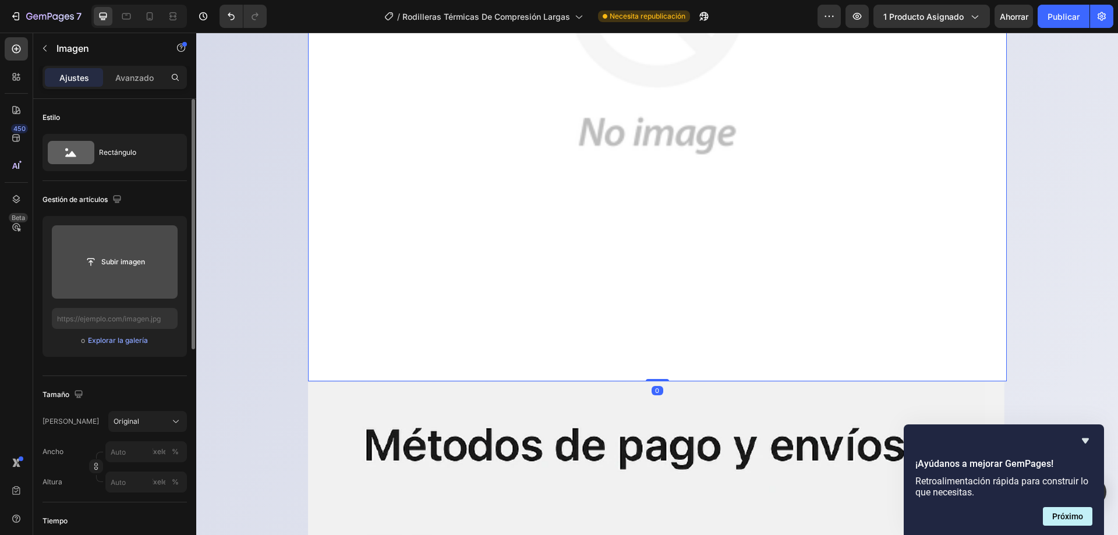
click at [136, 251] on input "file" at bounding box center [115, 261] width 126 height 73
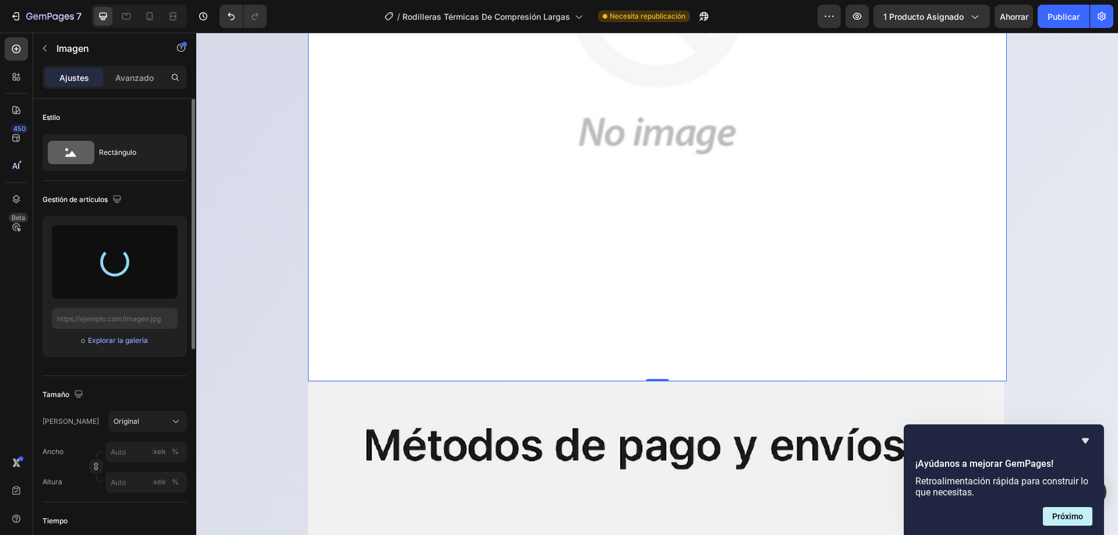
type input "[URL][DOMAIN_NAME]"
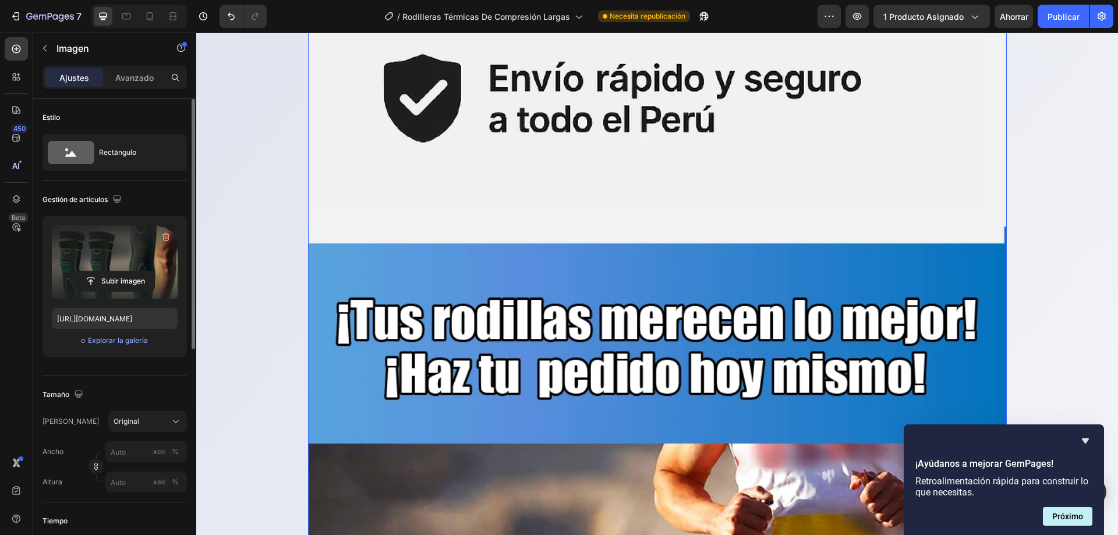
scroll to position [17527, 0]
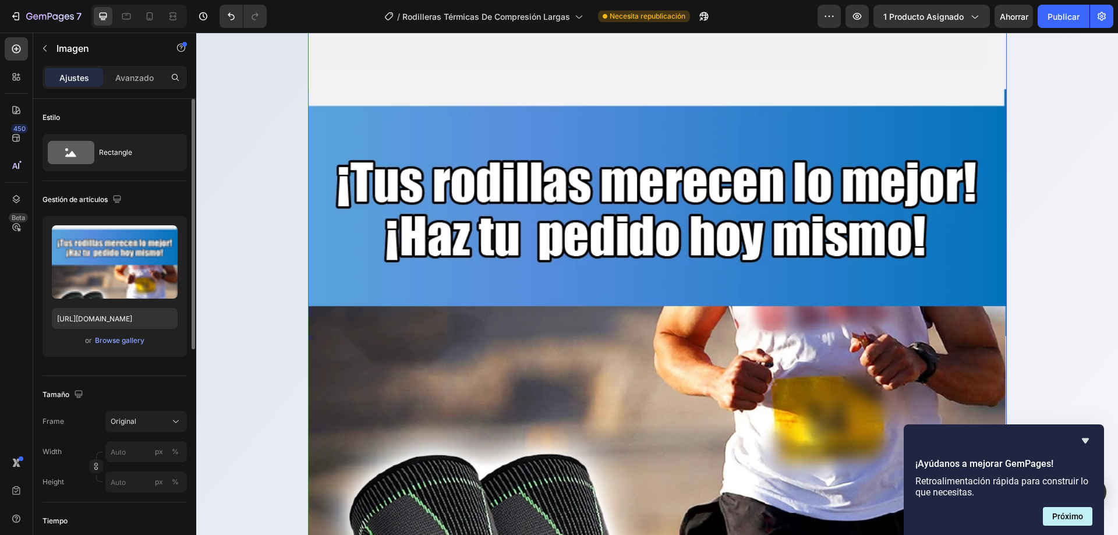
click at [537, 314] on img at bounding box center [657, 288] width 699 height 1794
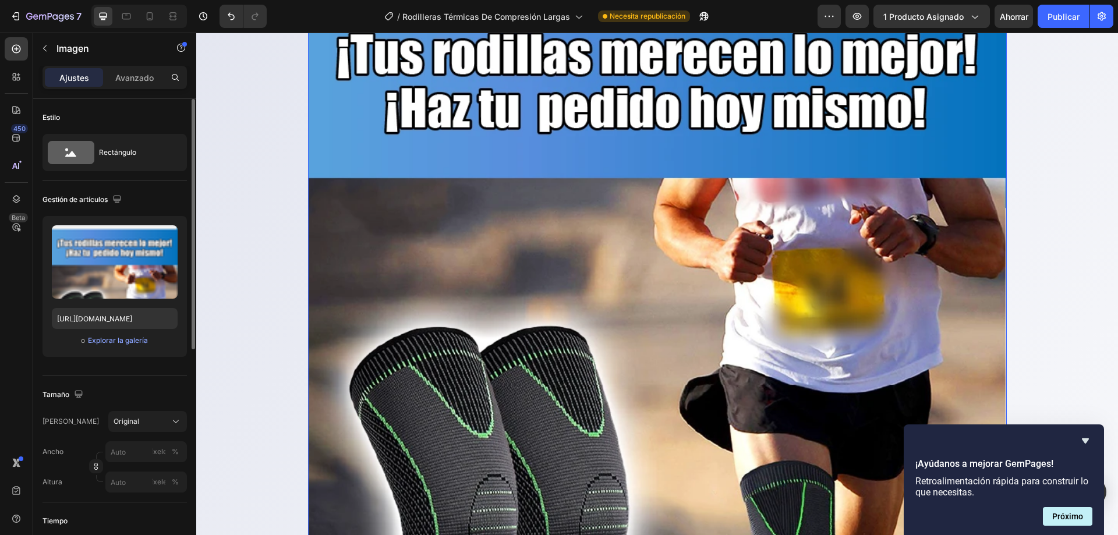
scroll to position [17818, 0]
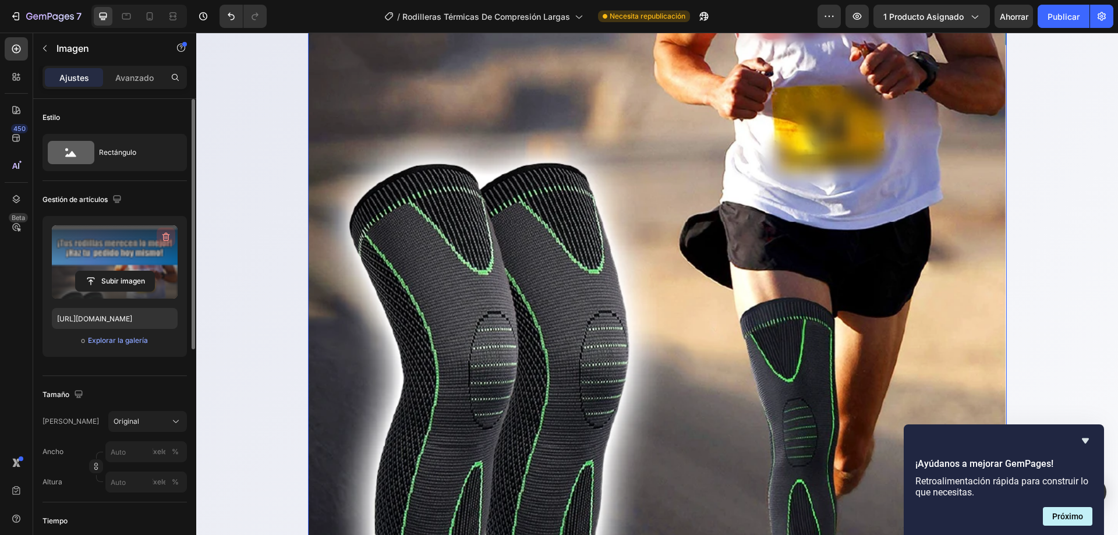
click at [167, 232] on icon "button" at bounding box center [166, 237] width 12 height 12
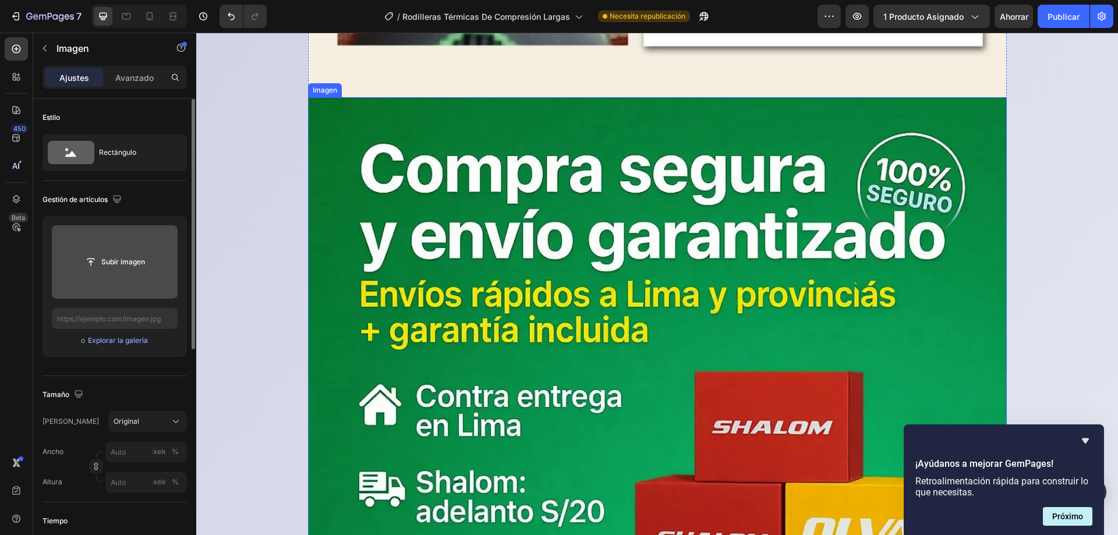
scroll to position [15256, 0]
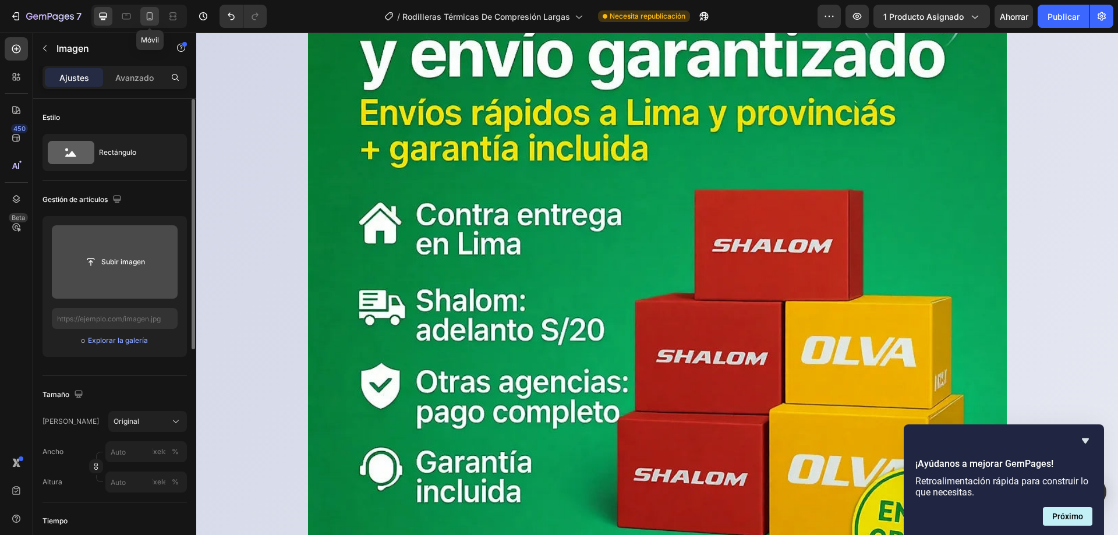
click at [152, 14] on icon at bounding box center [150, 16] width 6 height 8
type input "[URL][DOMAIN_NAME]"
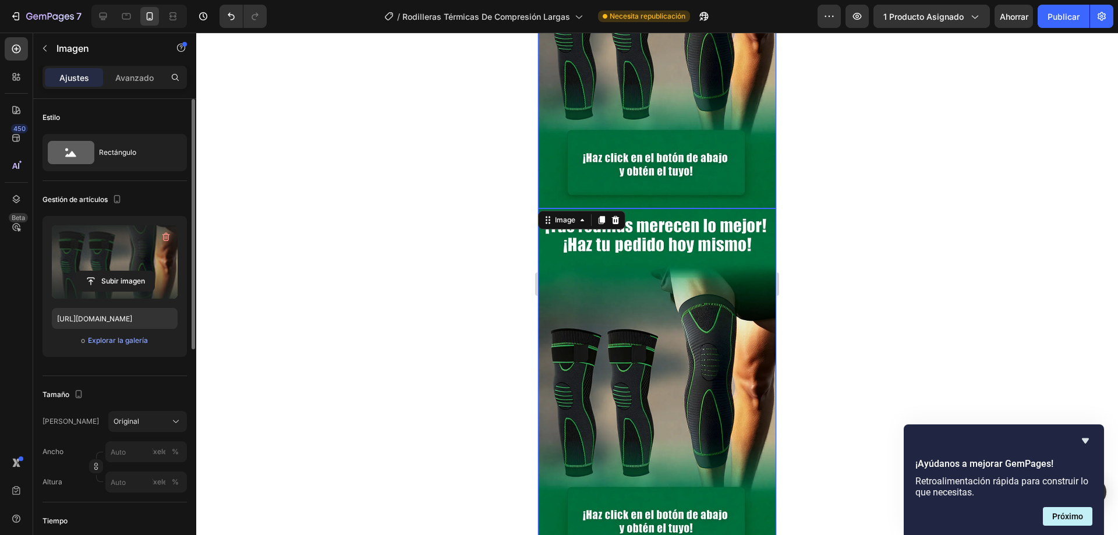
scroll to position [5676, 0]
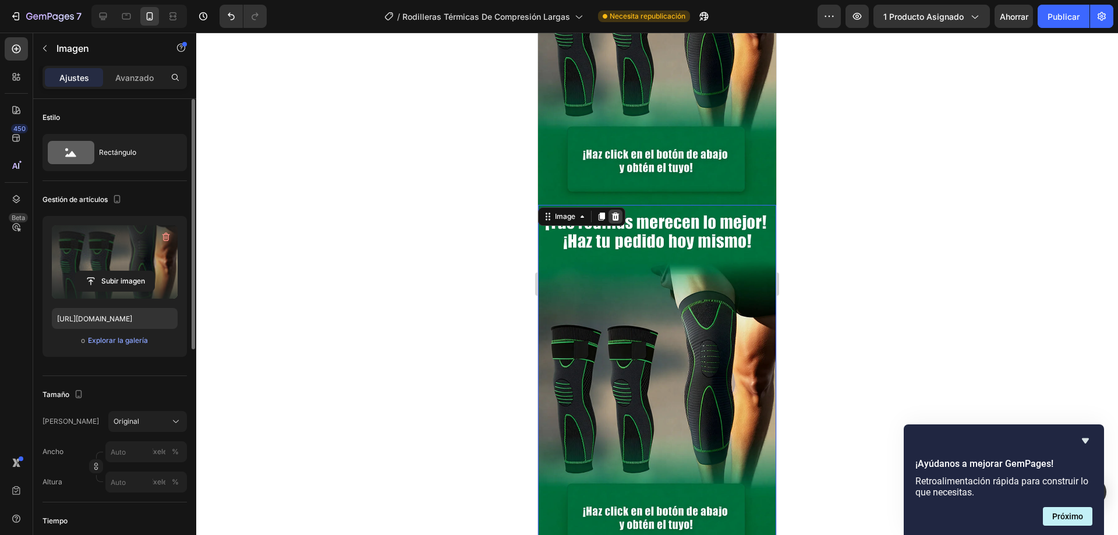
click at [615, 212] on icon at bounding box center [615, 216] width 9 height 9
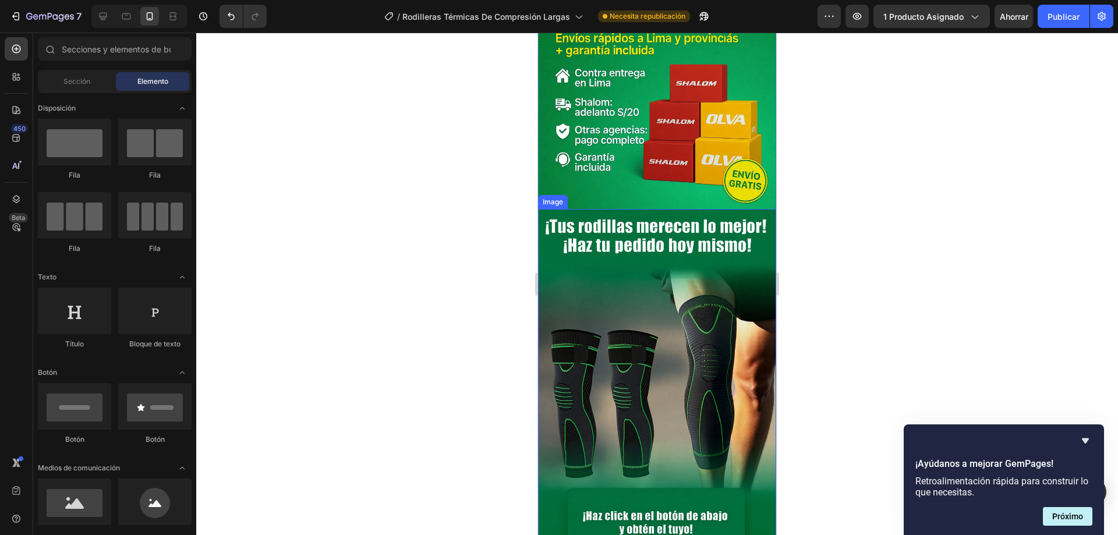
scroll to position [5443, 0]
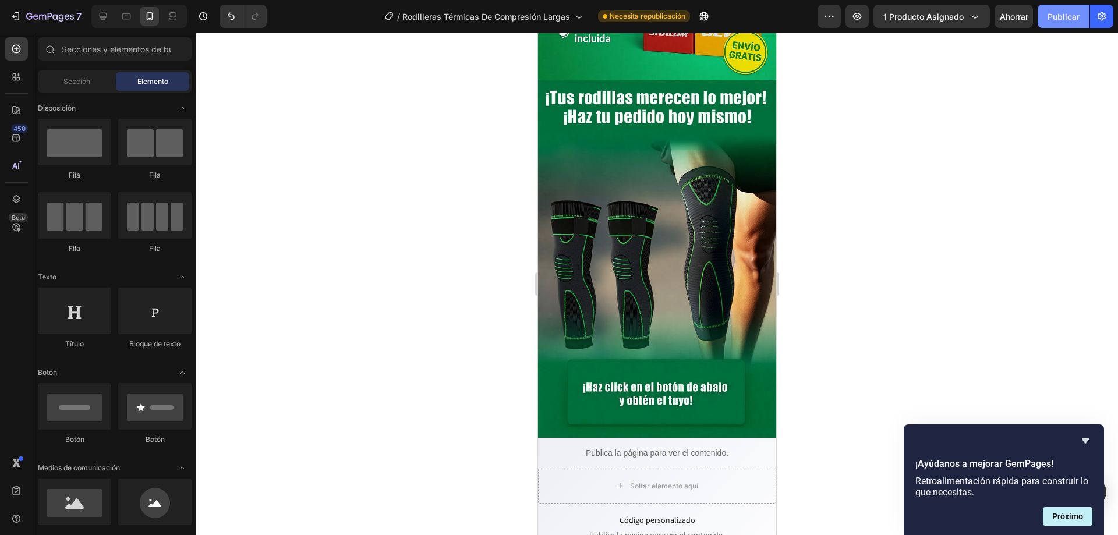
click at [1045, 20] on button "Publicar" at bounding box center [1064, 16] width 52 height 23
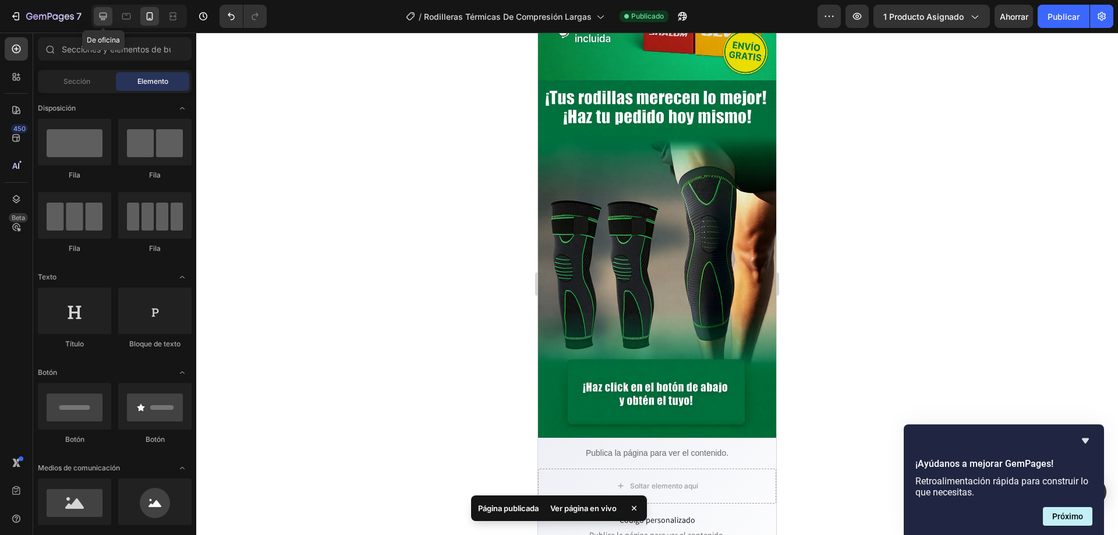
click at [107, 13] on icon at bounding box center [103, 16] width 12 height 12
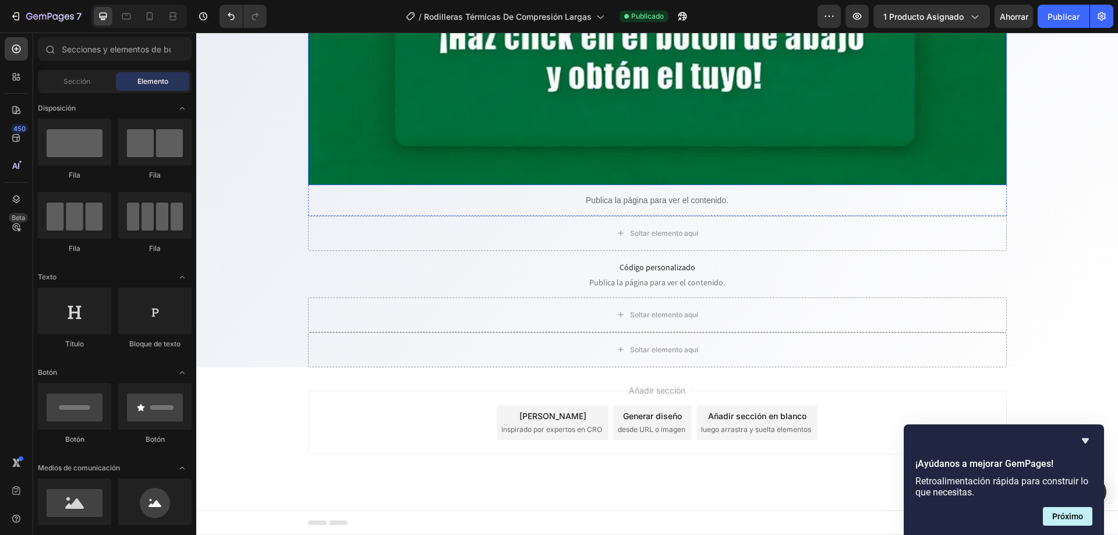
scroll to position [17146, 0]
click at [1058, 12] on font "Publicar" at bounding box center [1064, 17] width 32 height 10
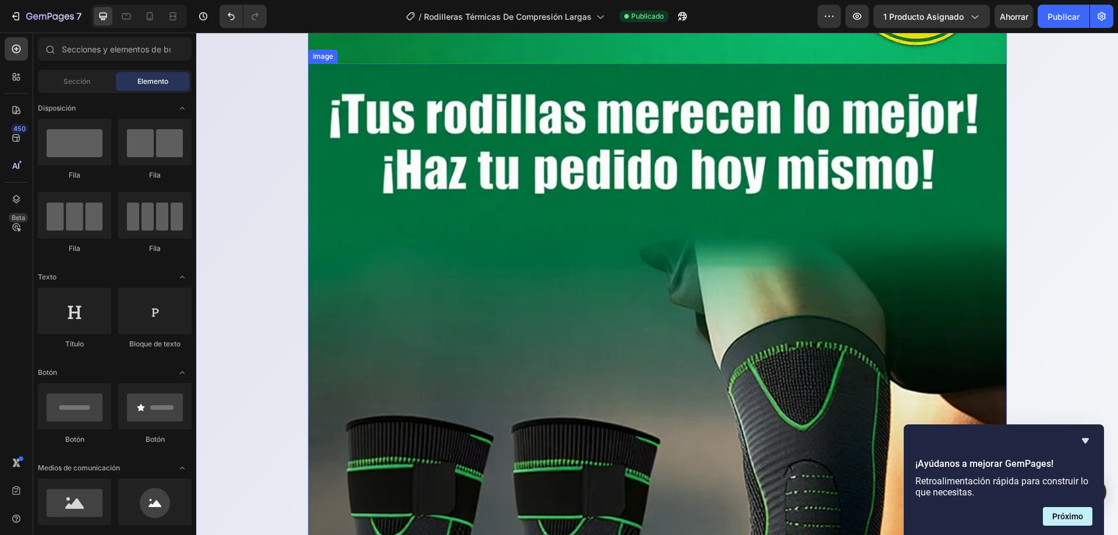
scroll to position [16098, 0]
